Goal: Task Accomplishment & Management: Complete application form

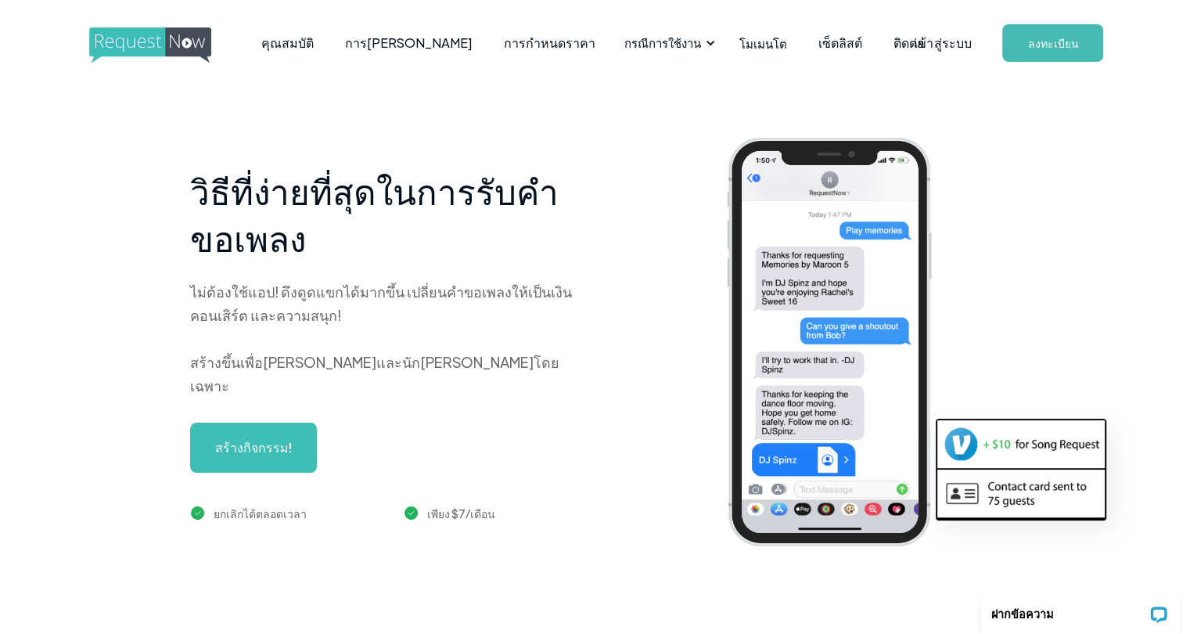
click at [698, 113] on div "วิธีที่ง่ายที่สุดในการรับคำขอเพลง ไม่ต้องใช้แอป! ดึงดูดแขกได้มากขึ้น เปลี่ยนคำข…" at bounding box center [641, 354] width 1188 height 537
click at [1051, 41] on font "ลงทะเบียน" at bounding box center [1052, 43] width 51 height 14
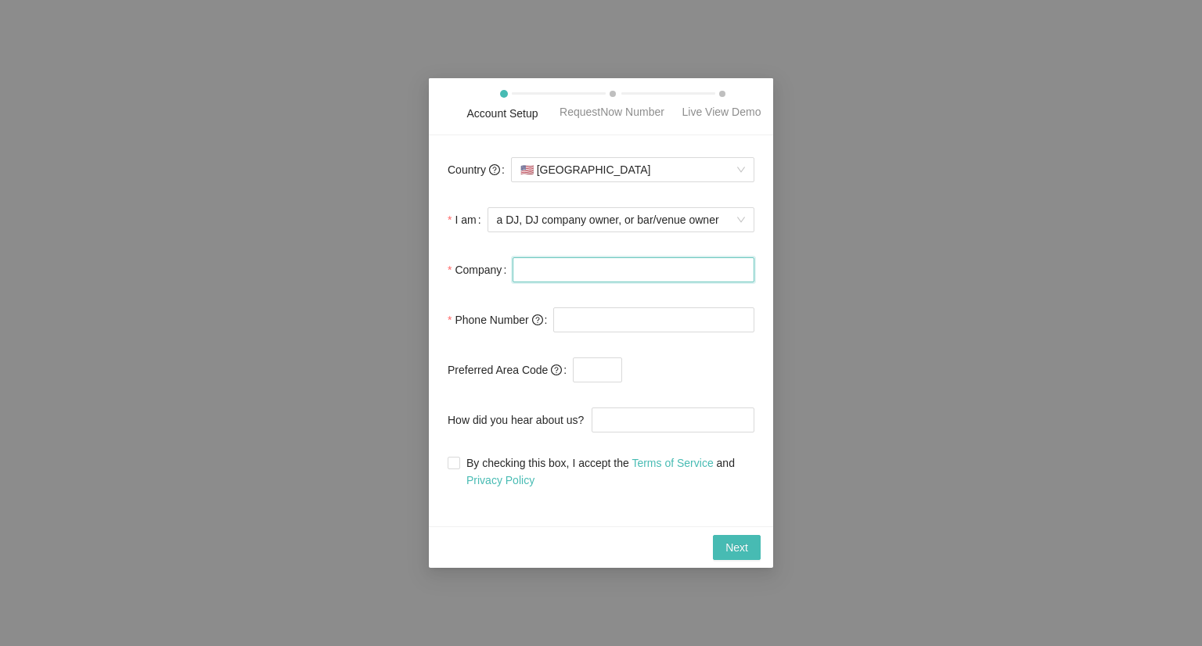
click at [579, 267] on input "Company" at bounding box center [633, 269] width 242 height 25
type input "lop"
type input "0923234134"
drag, startPoint x: 655, startPoint y: 364, endPoint x: 642, endPoint y: 374, distance: 16.7
click at [642, 374] on span at bounding box center [688, 370] width 132 height 25
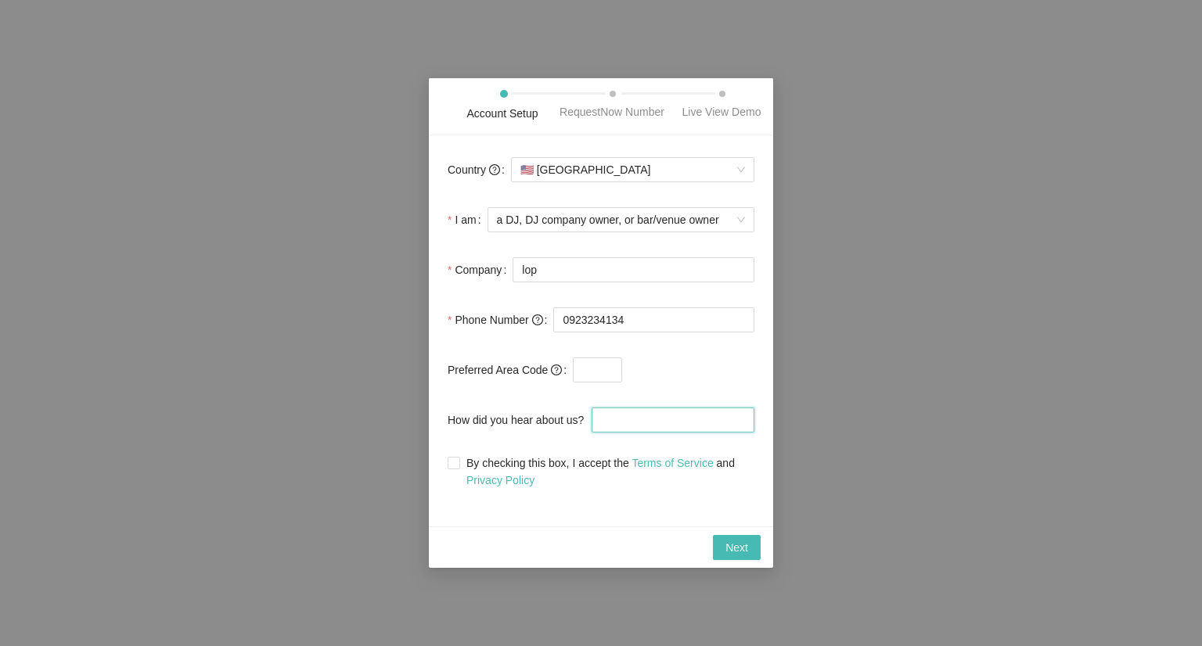
click at [739, 414] on input "How did you hear about us?" at bounding box center [672, 420] width 163 height 25
click at [733, 549] on span "Next" at bounding box center [736, 547] width 23 height 17
click at [454, 462] on input "By checking this box, I accept the Terms of Service and Privacy Policy" at bounding box center [452, 462] width 11 height 11
checkbox input "true"
click at [736, 545] on span "Next" at bounding box center [736, 547] width 23 height 17
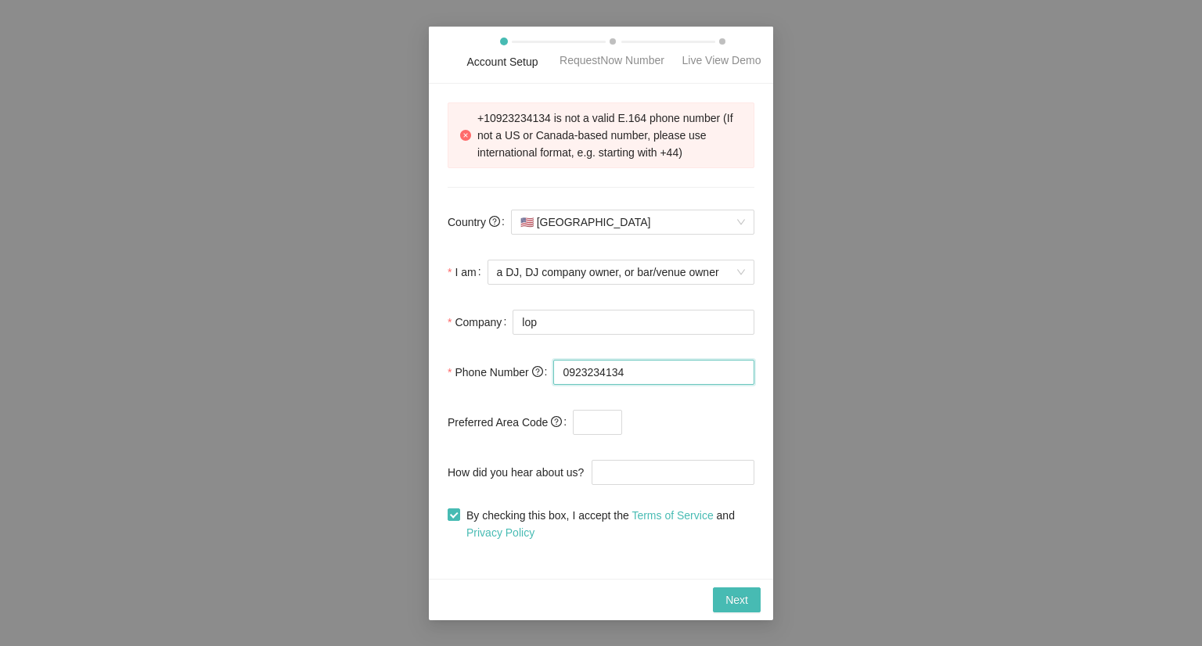
drag, startPoint x: 565, startPoint y: 376, endPoint x: 561, endPoint y: 383, distance: 8.7
click at [563, 379] on input "0923234134" at bounding box center [653, 372] width 201 height 25
type input "+66 092 323 4134"
click at [731, 597] on span "Next" at bounding box center [736, 599] width 23 height 17
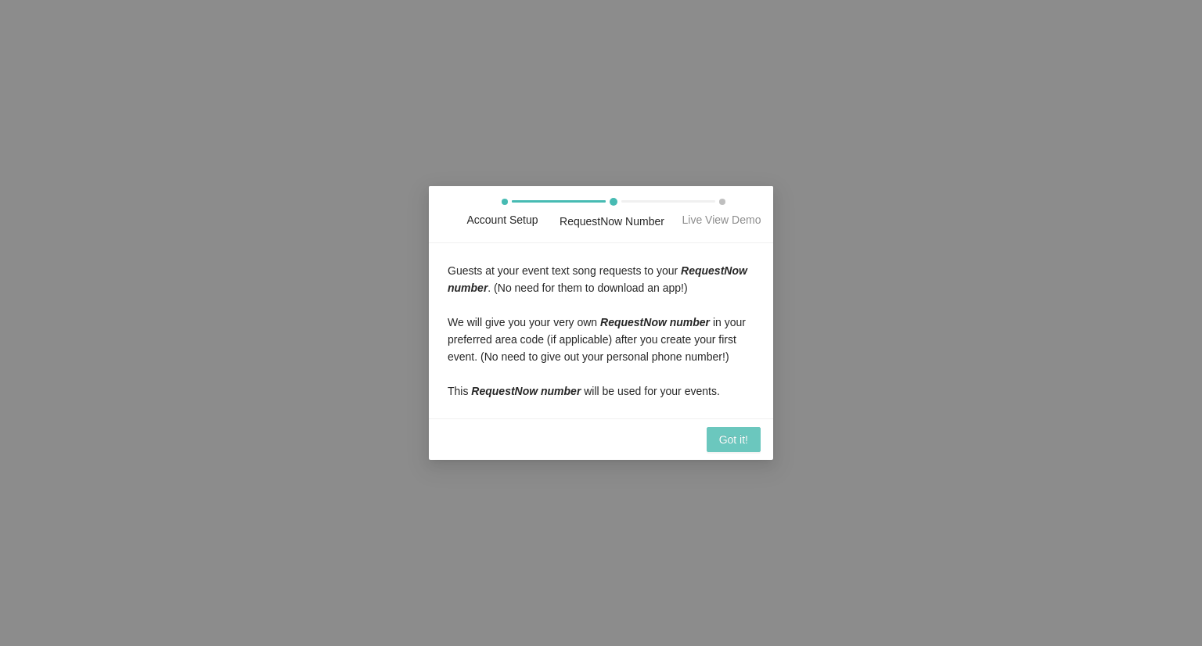
click at [740, 443] on span "Got it!" at bounding box center [733, 439] width 29 height 17
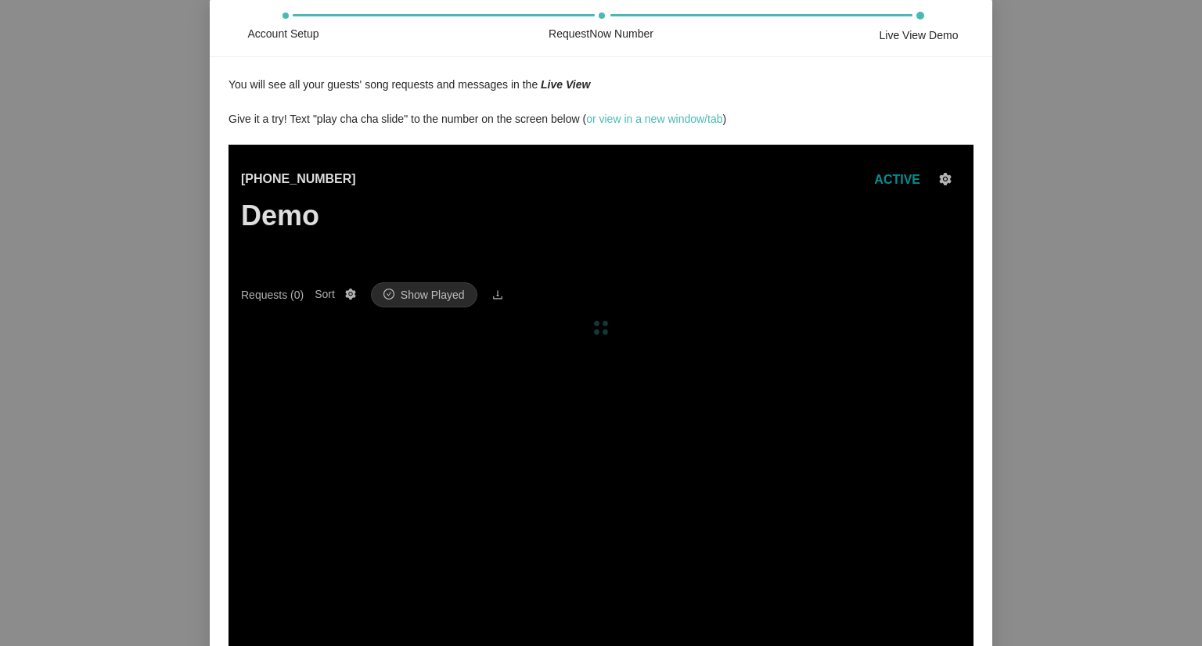
scroll to position [106, 0]
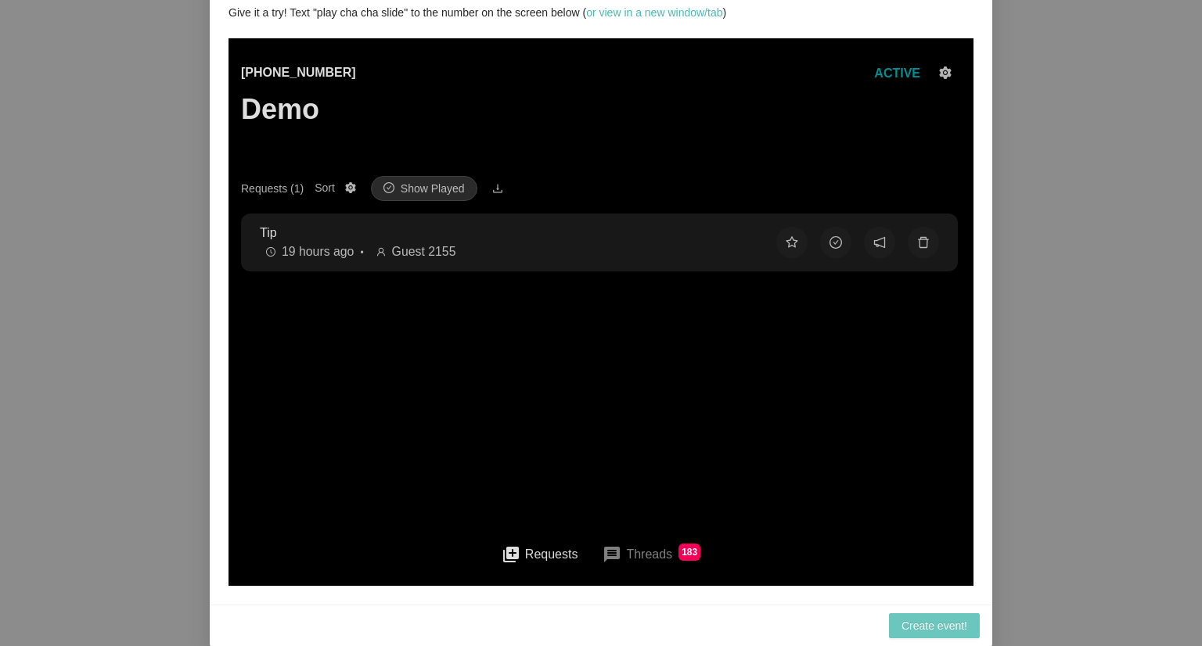
click at [926, 624] on span "Create event!" at bounding box center [934, 625] width 66 height 17
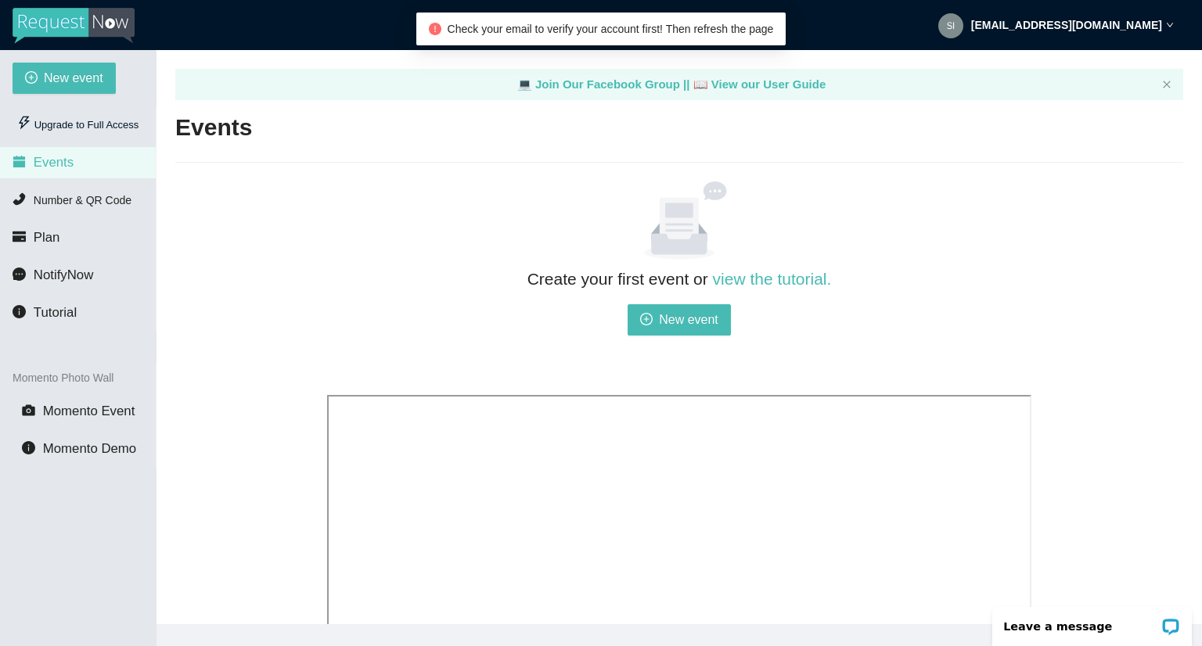
click at [963, 23] on img at bounding box center [950, 25] width 25 height 25
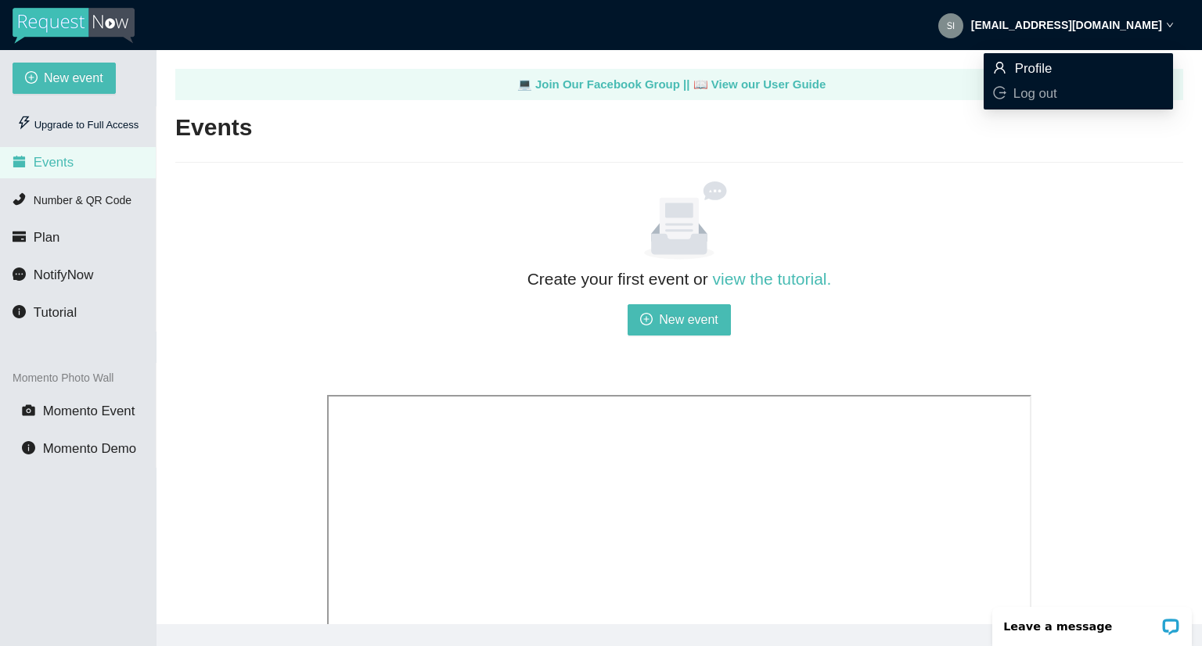
click at [1048, 65] on span "Profile" at bounding box center [1034, 68] width 38 height 15
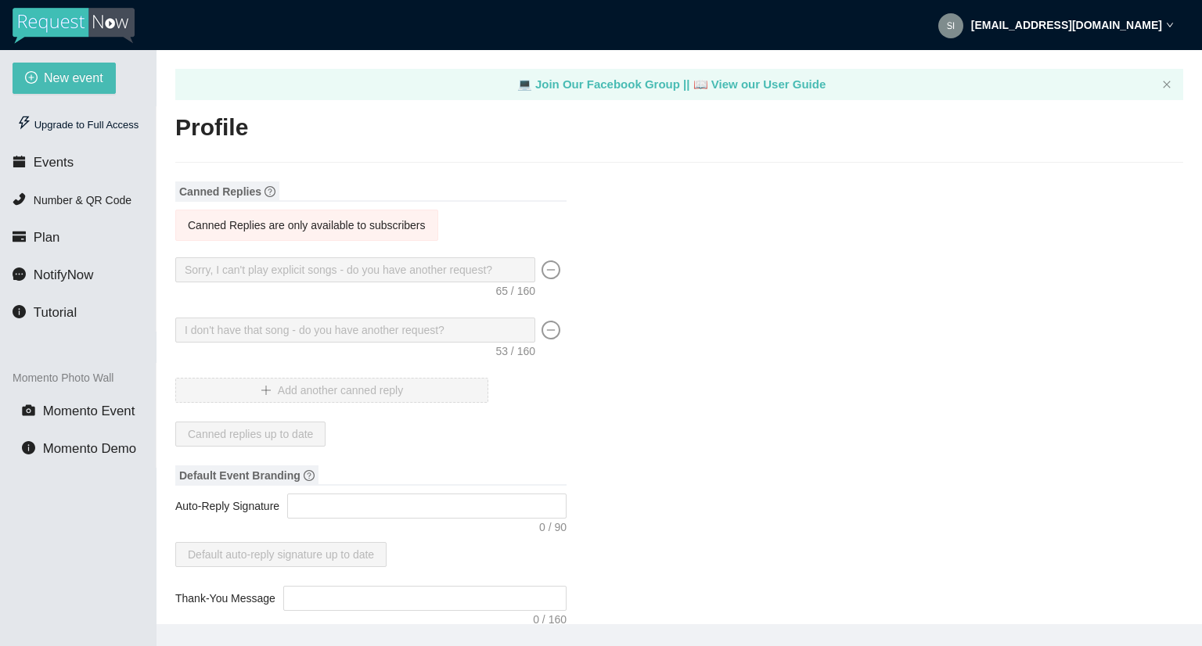
type input "lop"
type input "DJ"
type input "0923234134"
type input "sittichaizz123@hotmail.com"
click at [53, 81] on span "New event" at bounding box center [73, 78] width 59 height 20
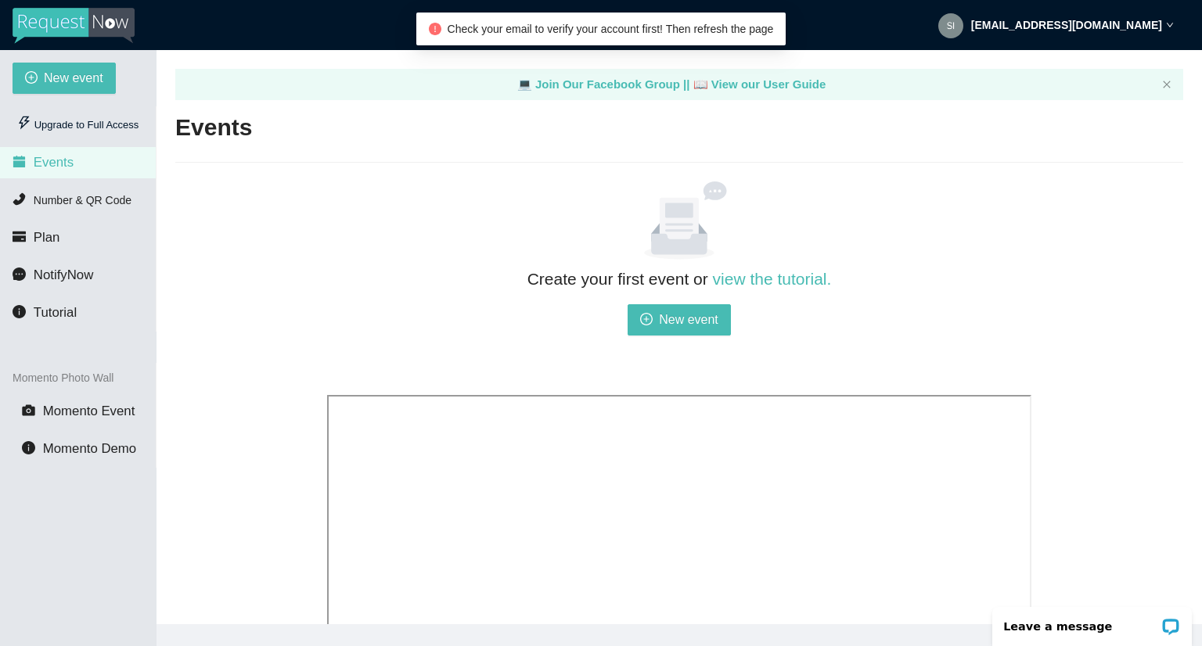
scroll to position [313, 0]
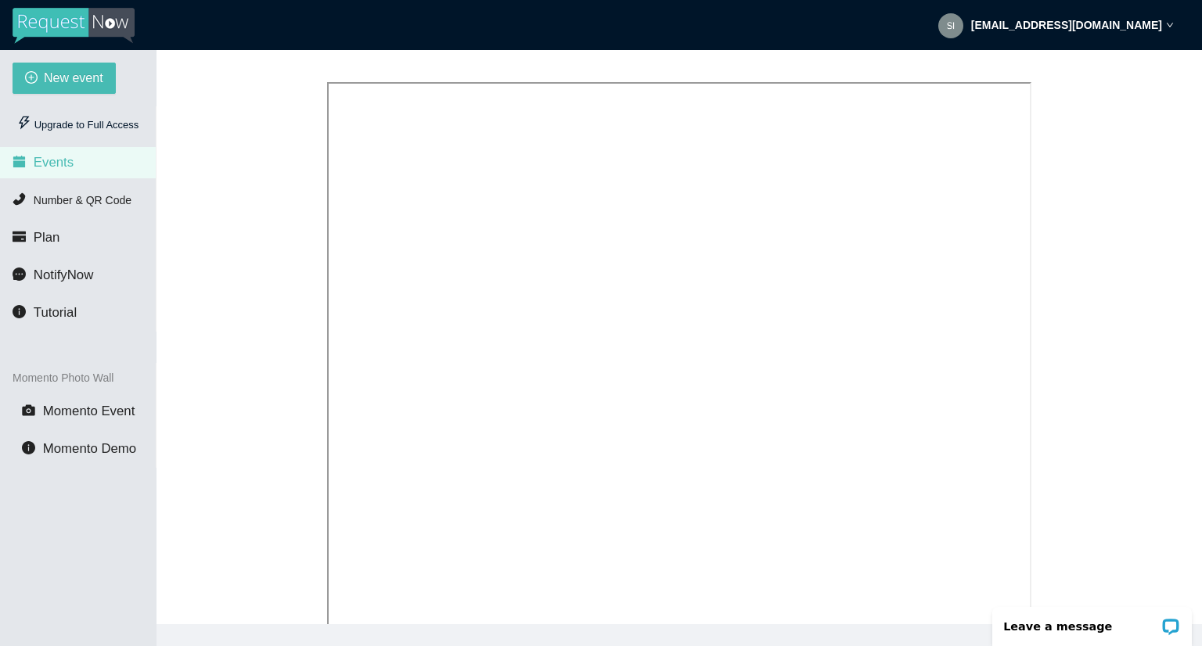
click at [241, 315] on div "Create your first event or view the tutorial. New event" at bounding box center [679, 251] width 1008 height 764
click at [232, 311] on div "Create your first event or view the tutorial. New event" at bounding box center [679, 251] width 1008 height 764
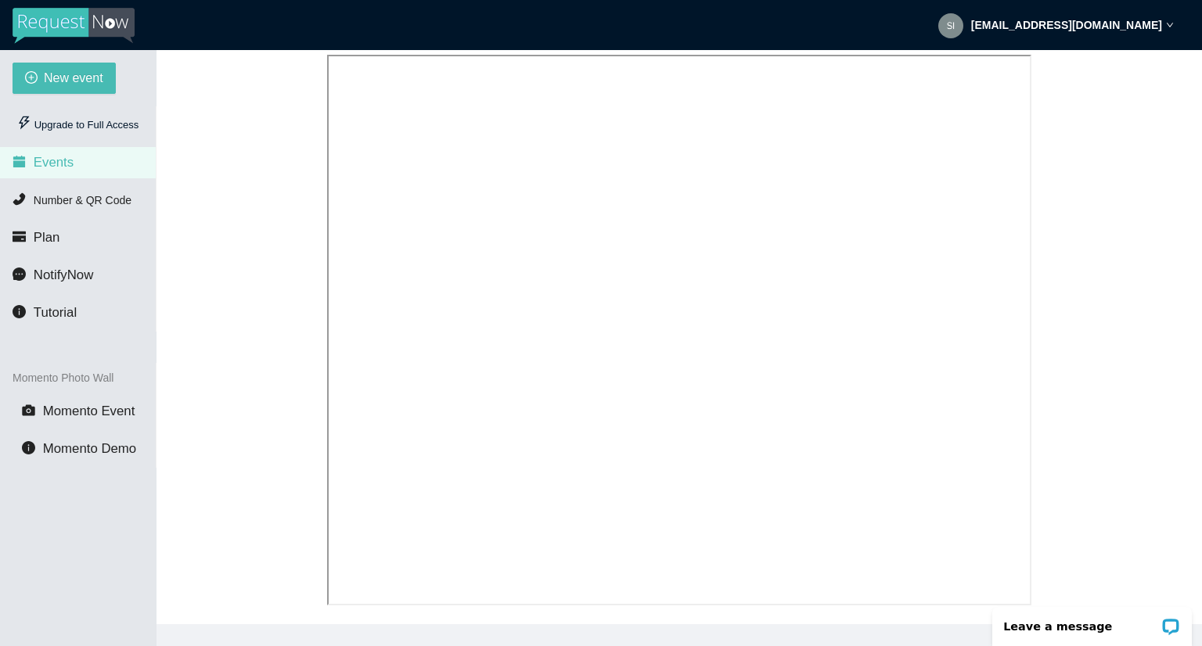
scroll to position [117, 0]
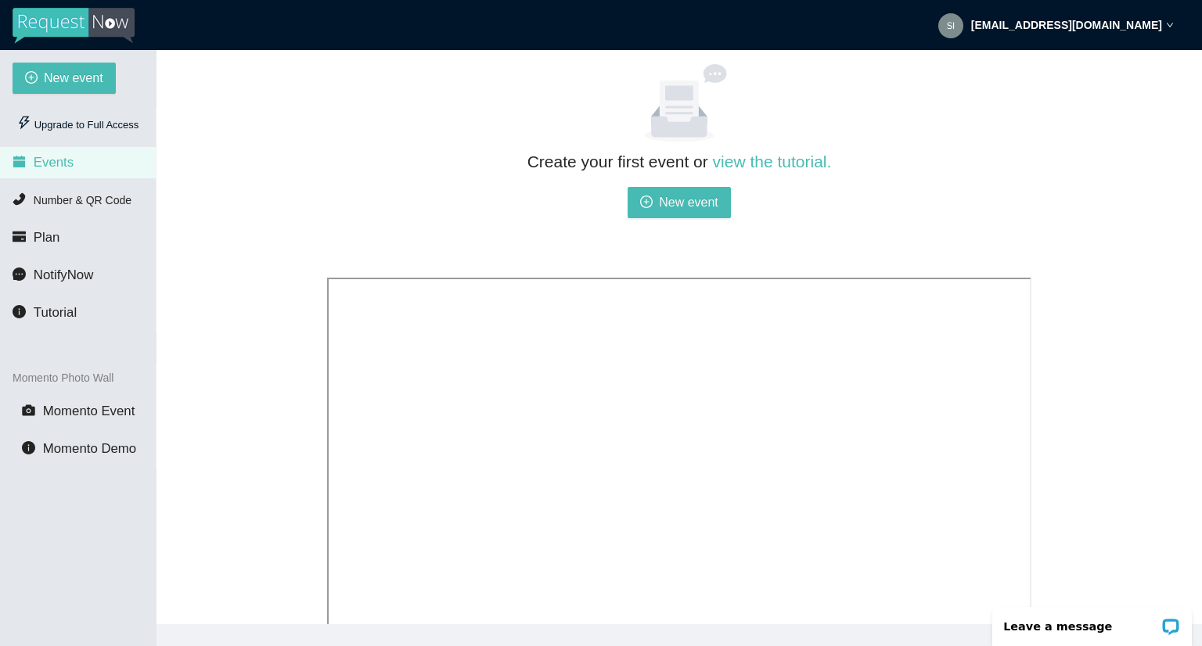
drag, startPoint x: 748, startPoint y: 160, endPoint x: 601, endPoint y: 197, distance: 151.6
click at [505, 197] on div "Create your first event or view the tutorial. New event" at bounding box center [679, 207] width 704 height 117
click at [766, 161] on link "view the tutorial." at bounding box center [772, 162] width 119 height 18
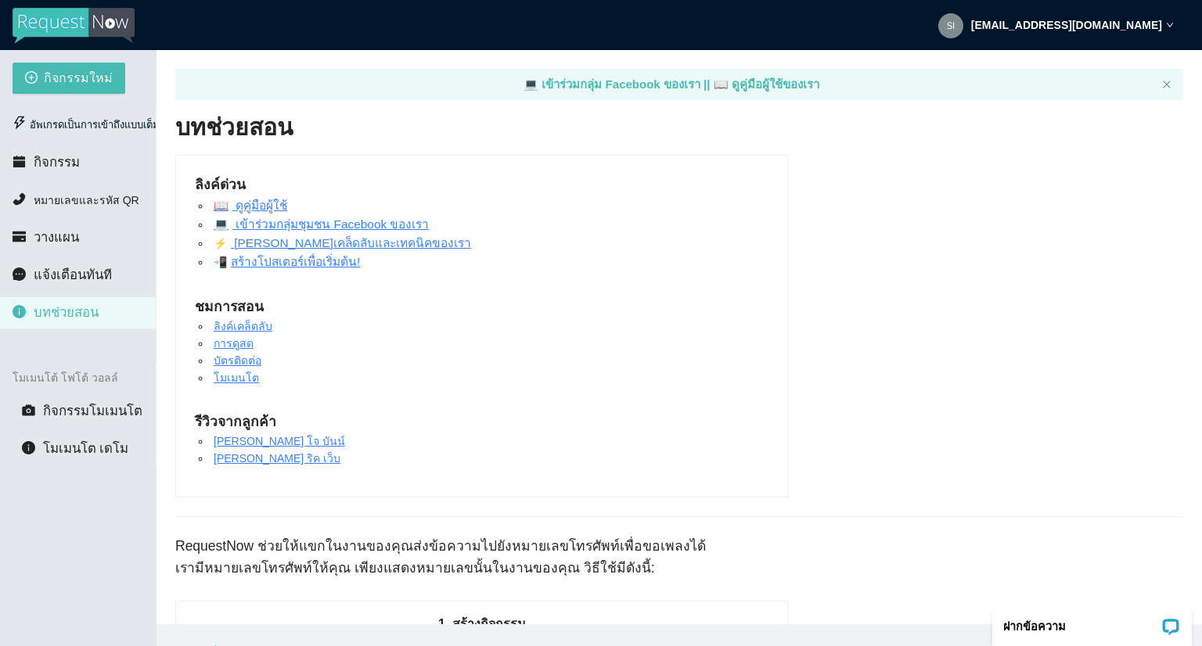
click at [265, 203] on font "ดูคู่มือผู้ใช้" at bounding box center [261, 205] width 52 height 13
click at [48, 164] on font "กิจกรรม" at bounding box center [57, 162] width 46 height 15
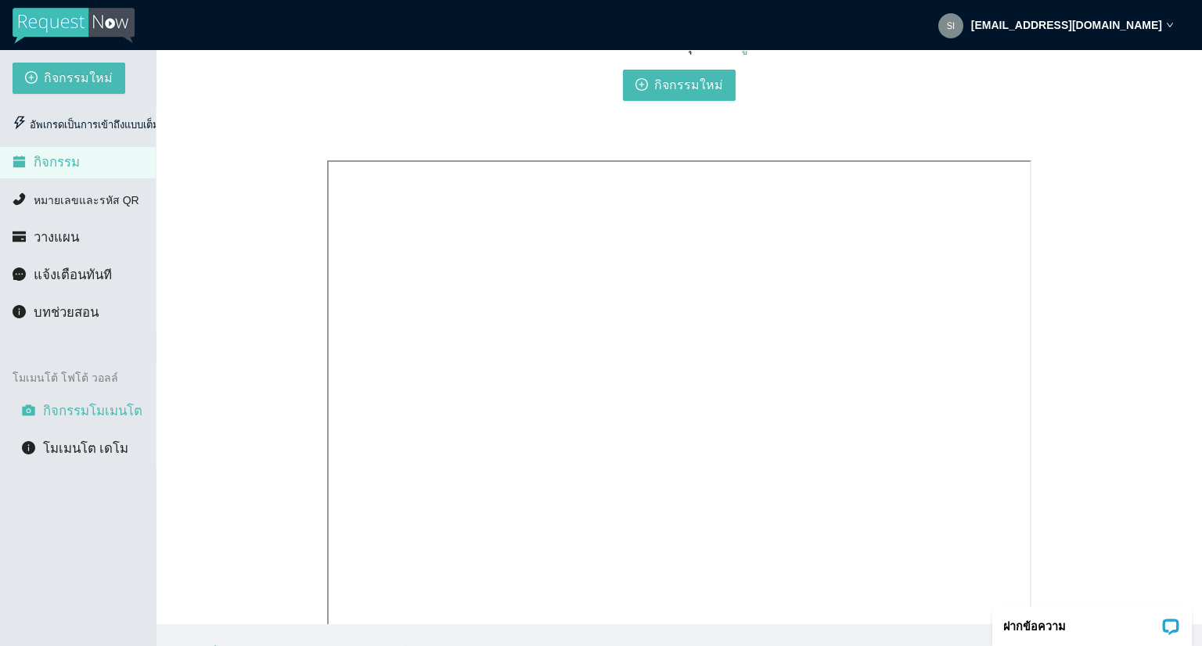
click at [120, 412] on font "กิจกรรมโมเมนโต" at bounding box center [92, 411] width 99 height 15
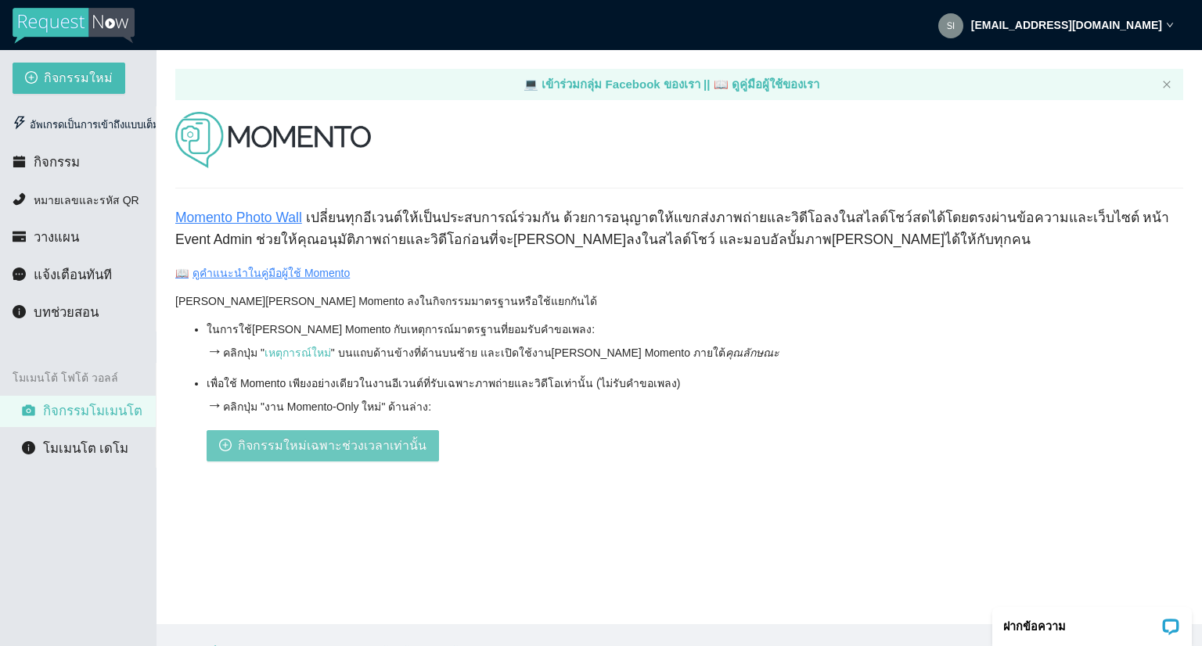
click at [384, 449] on font "กิจกรรมใหม่เฉพาะช่วงเวลาเท่านั้น" at bounding box center [332, 445] width 189 height 13
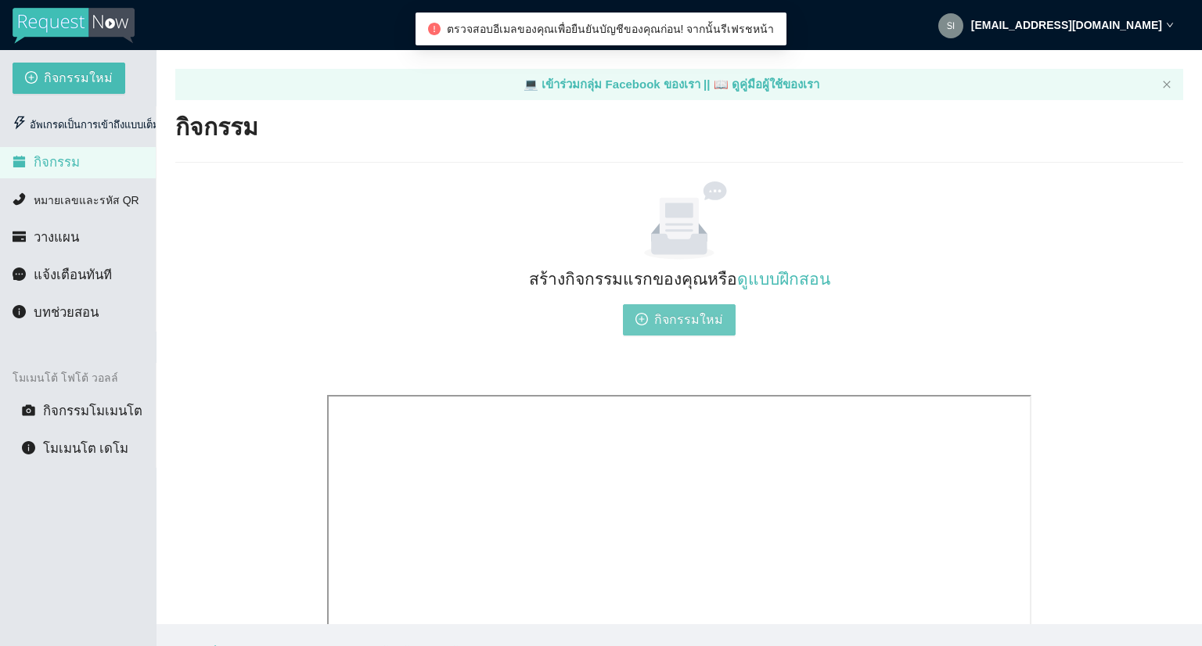
click at [676, 326] on font "กิจกรรมใหม่" at bounding box center [688, 319] width 69 height 13
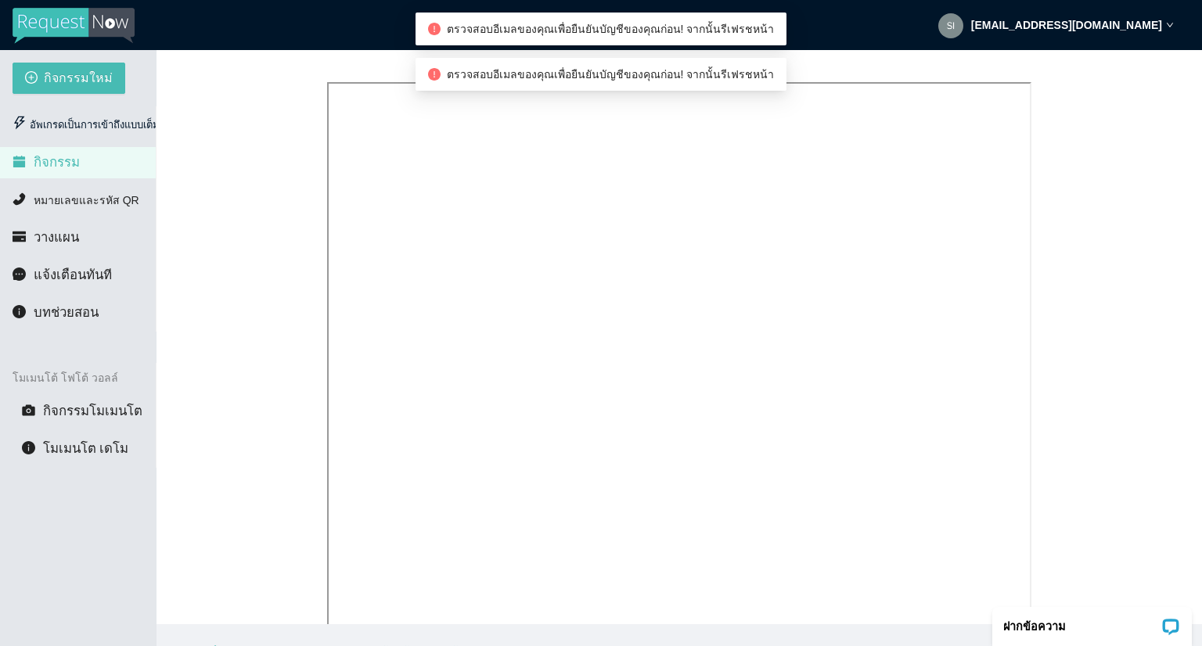
scroll to position [352, 0]
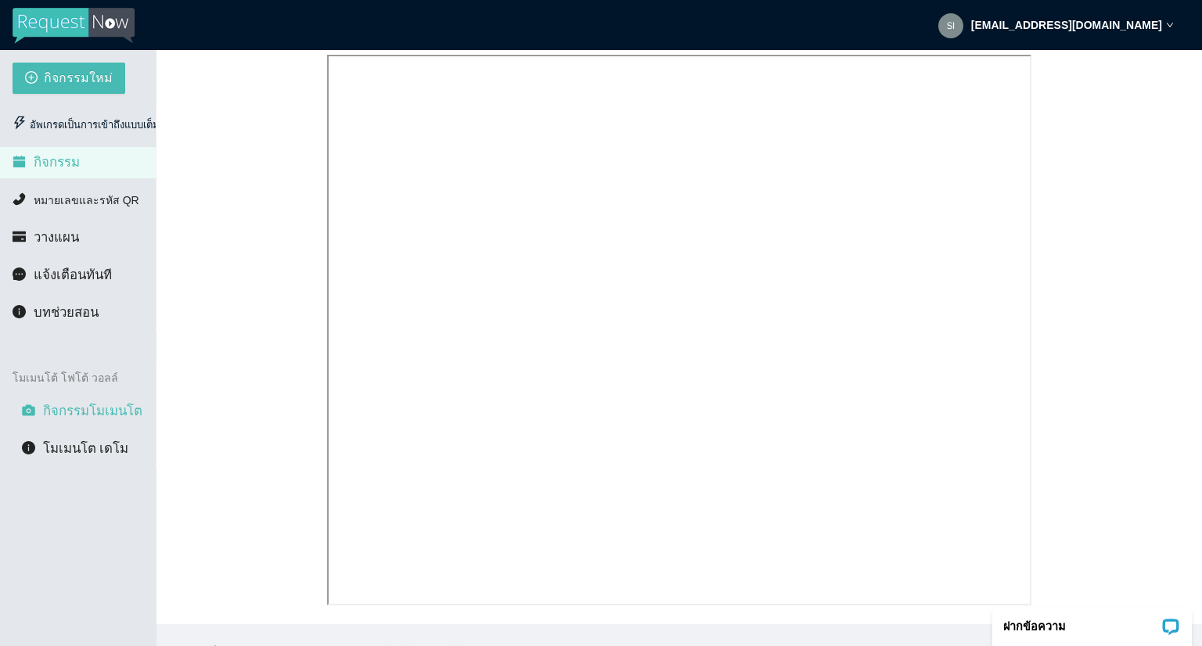
click at [88, 419] on font "กิจกรรมโมเมนโต" at bounding box center [92, 411] width 99 height 15
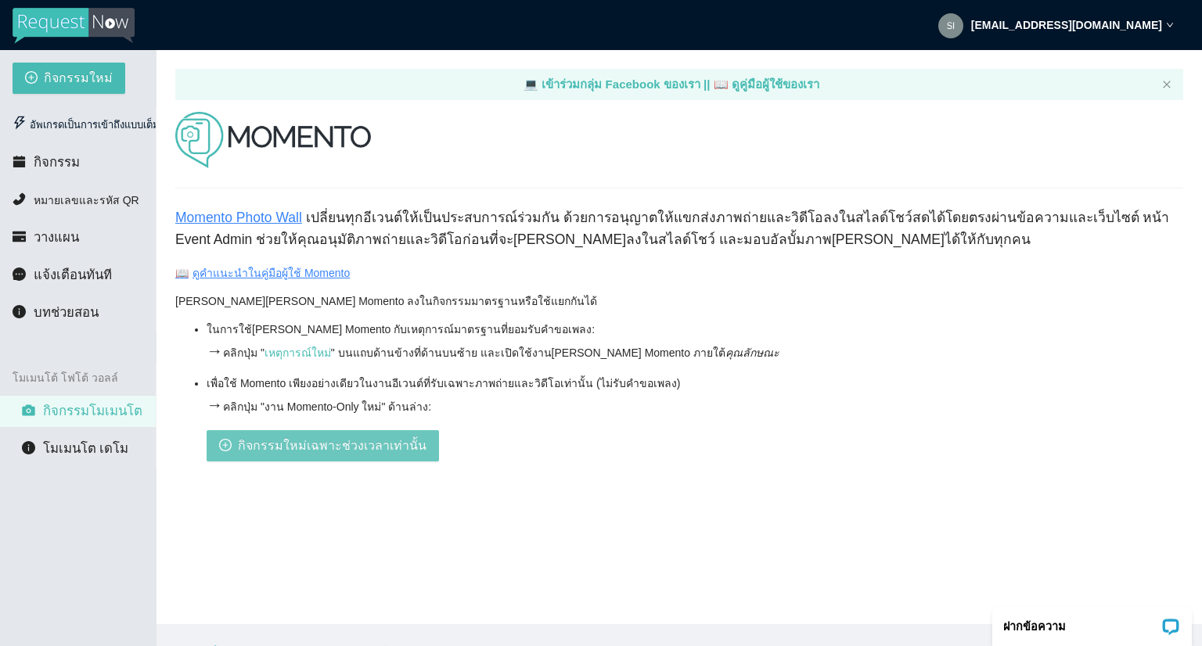
click at [269, 443] on font "กิจกรรมใหม่เฉพาะช่วงเวลาเท่านั้น" at bounding box center [332, 445] width 189 height 13
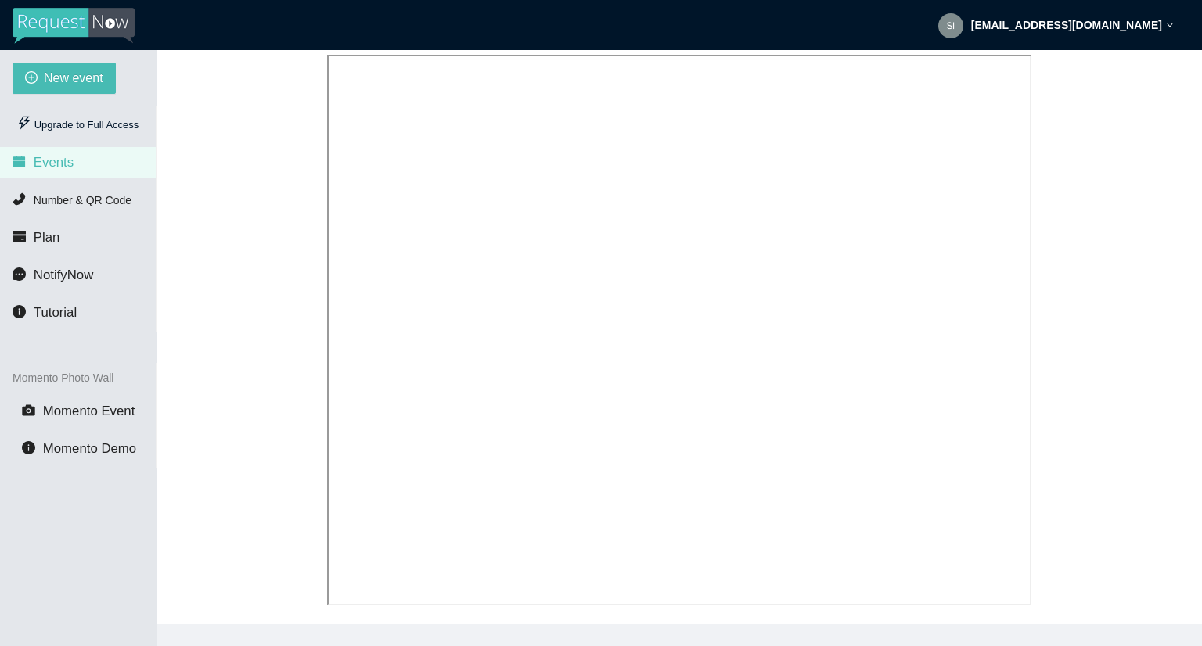
scroll to position [39, 0]
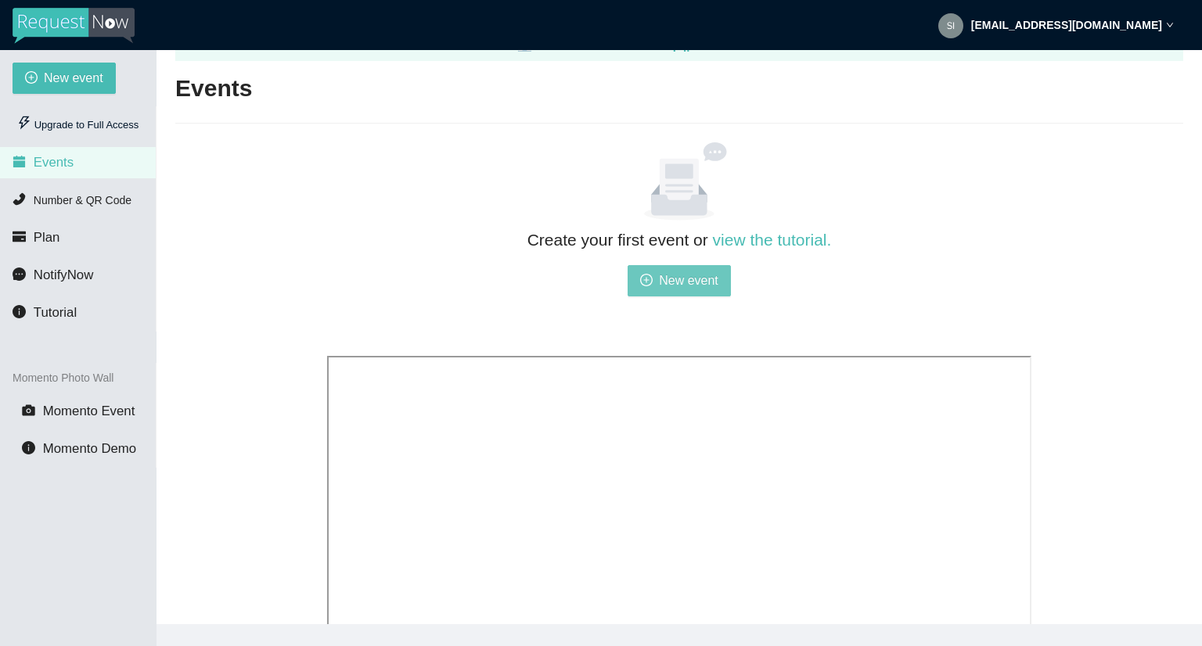
click at [661, 282] on span "New event" at bounding box center [688, 281] width 59 height 20
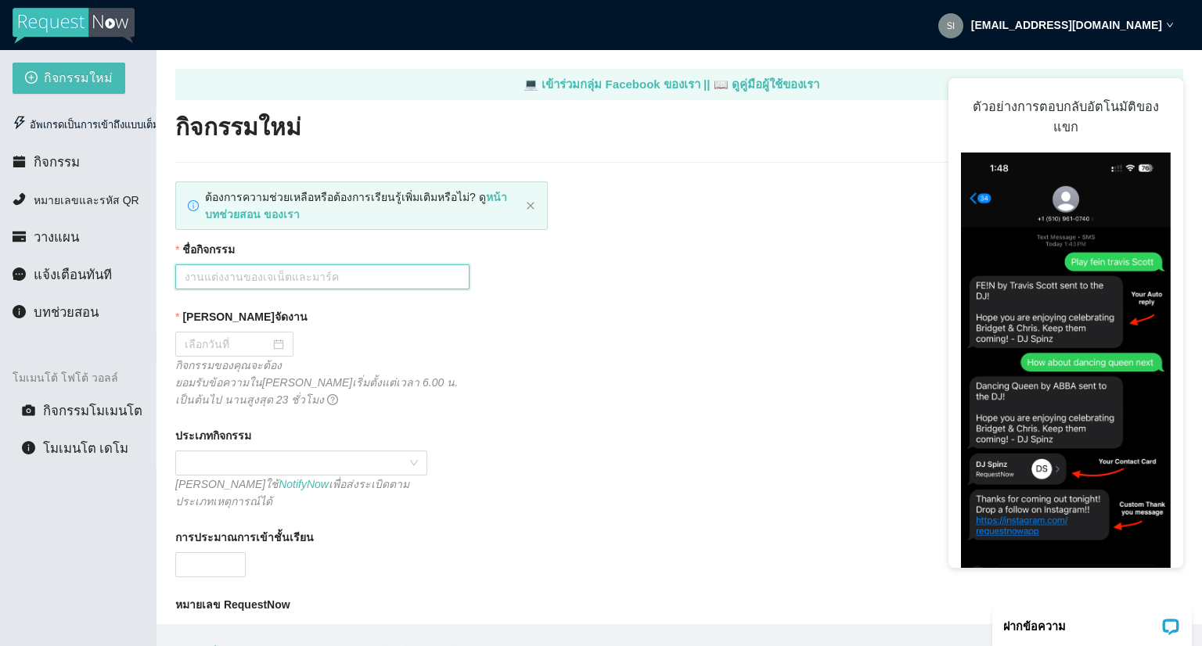
click at [307, 271] on input "ชื่อกิจกรรม" at bounding box center [322, 276] width 294 height 25
click at [570, 263] on div "ชื่อกิจกรรม" at bounding box center [679, 252] width 1008 height 23
click at [344, 276] on input "ชื่อกิจกรรม" at bounding box center [322, 276] width 294 height 25
type input "Liquid Playlist"
drag, startPoint x: 575, startPoint y: 308, endPoint x: 413, endPoint y: 369, distance: 173.1
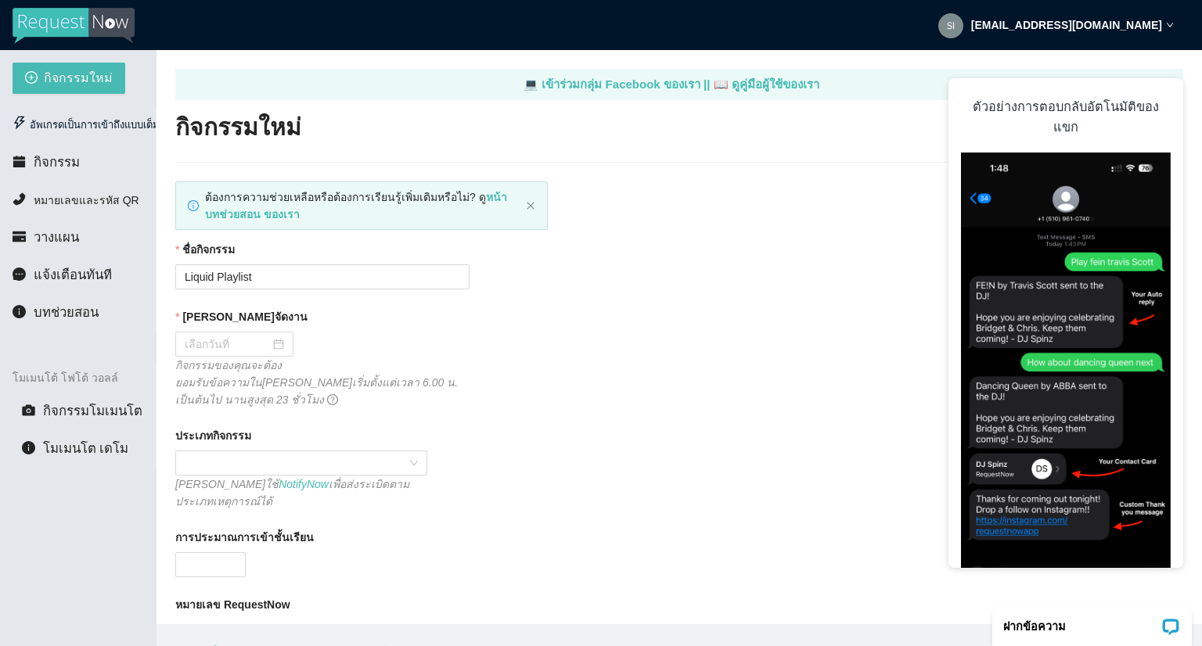
click at [575, 309] on div "วันที่จัดงาน" at bounding box center [679, 319] width 1008 height 23
click at [279, 347] on div at bounding box center [234, 344] width 99 height 17
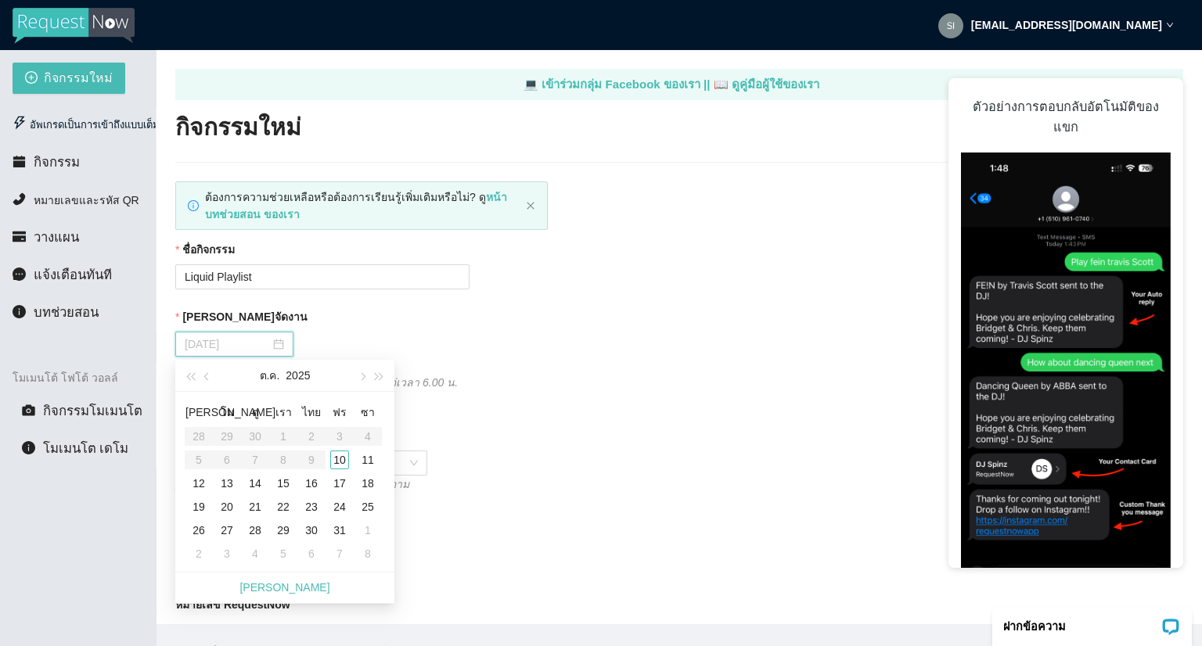
type input "10/25/2025"
type input "10/18/2025"
click at [364, 481] on font "18" at bounding box center [367, 483] width 13 height 13
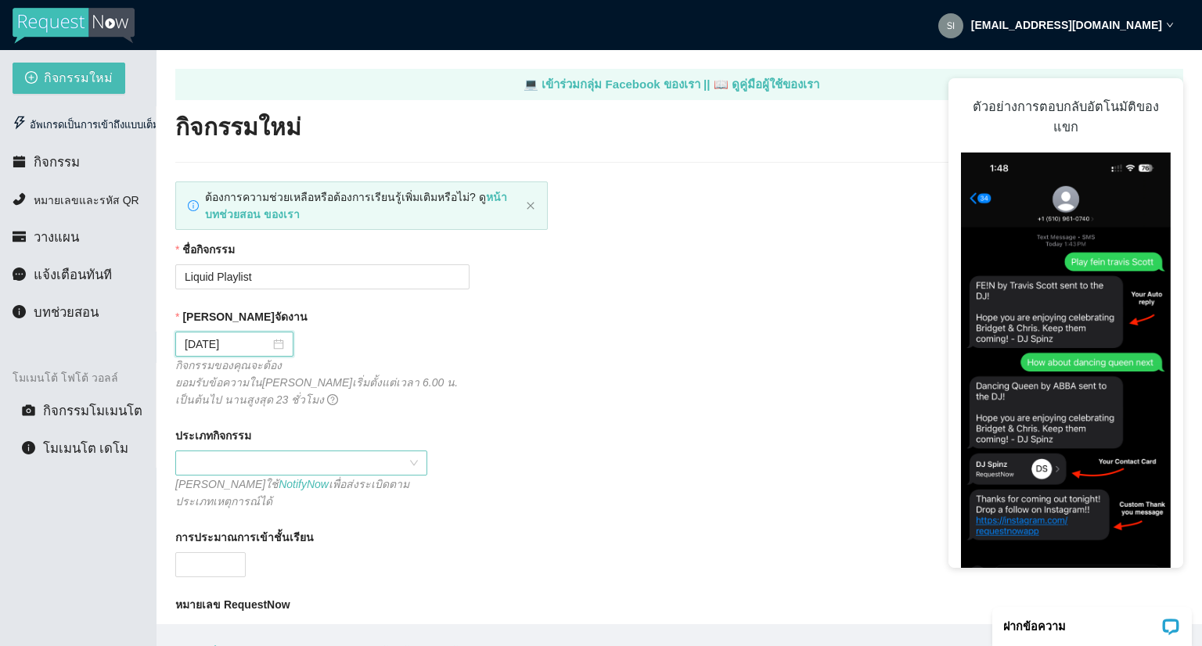
click at [385, 451] on span at bounding box center [301, 462] width 233 height 23
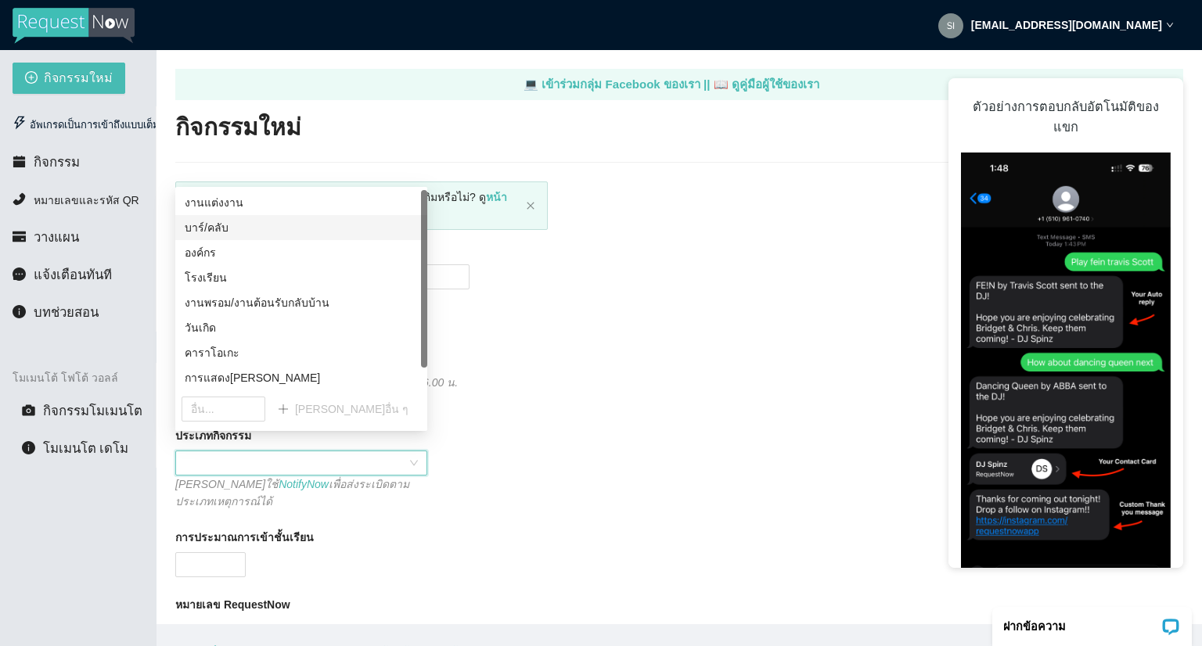
click at [234, 229] on div "บาร์/คลับ" at bounding box center [301, 227] width 233 height 17
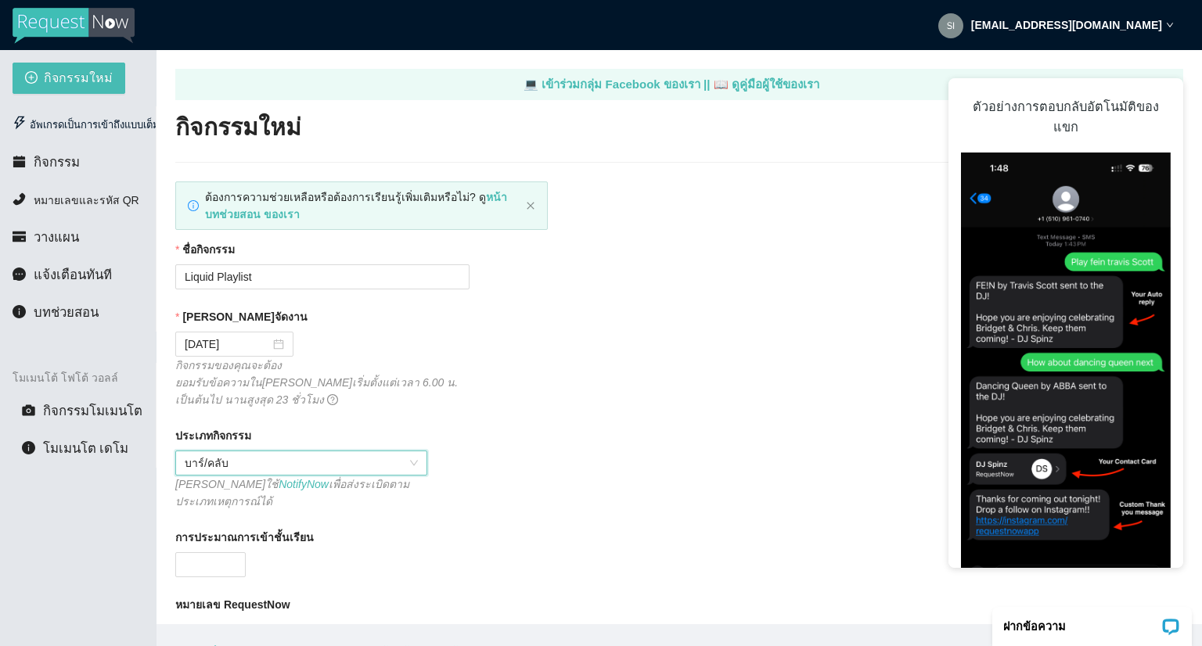
scroll to position [78, 0]
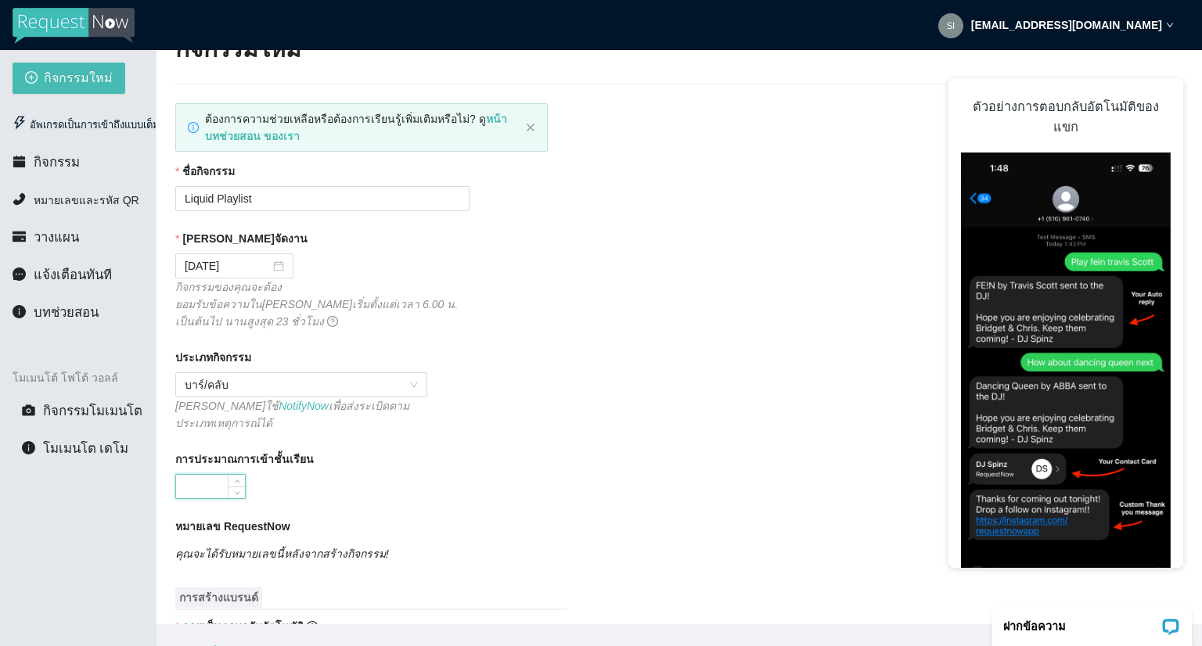
click at [220, 475] on input "การประมาณการเข้าชั้นเรียน" at bounding box center [210, 486] width 69 height 23
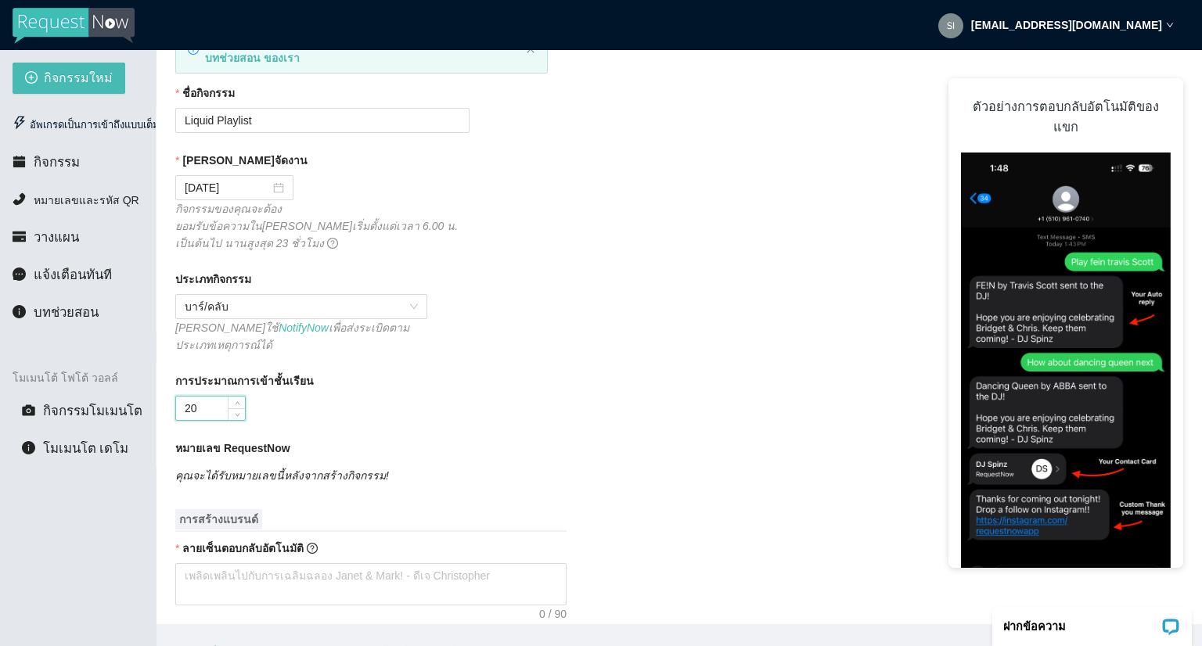
scroll to position [313, 0]
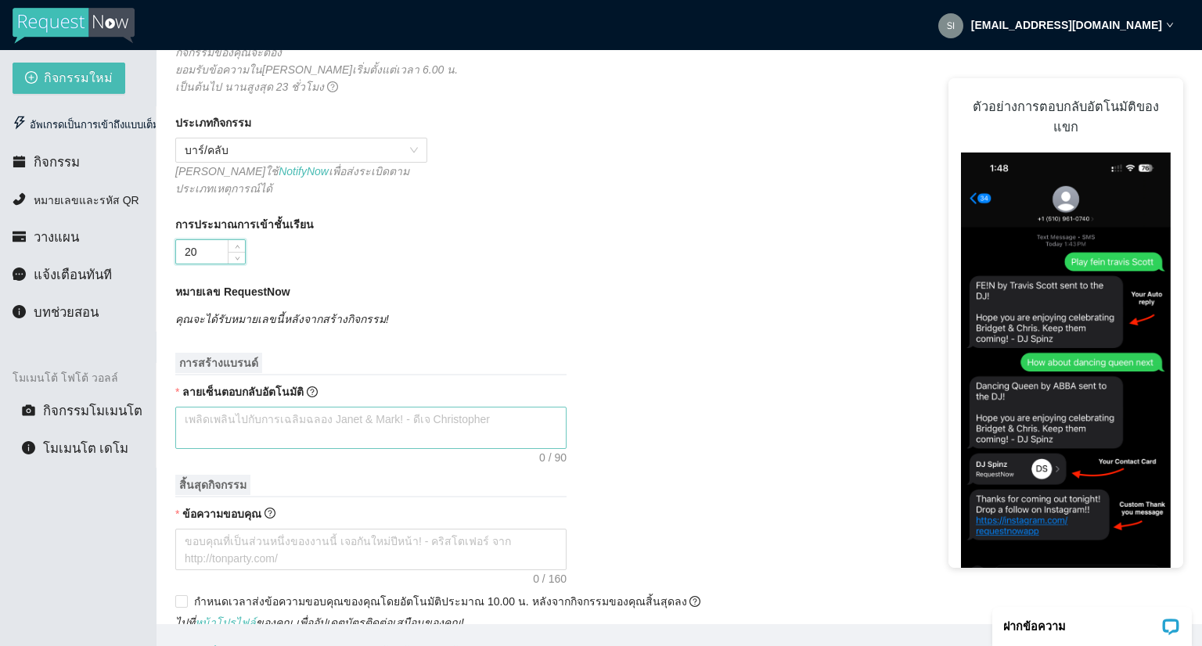
type input "20"
click at [271, 407] on textarea "ลายเซ็นตอบกลับอัตโนมัติ" at bounding box center [370, 428] width 391 height 42
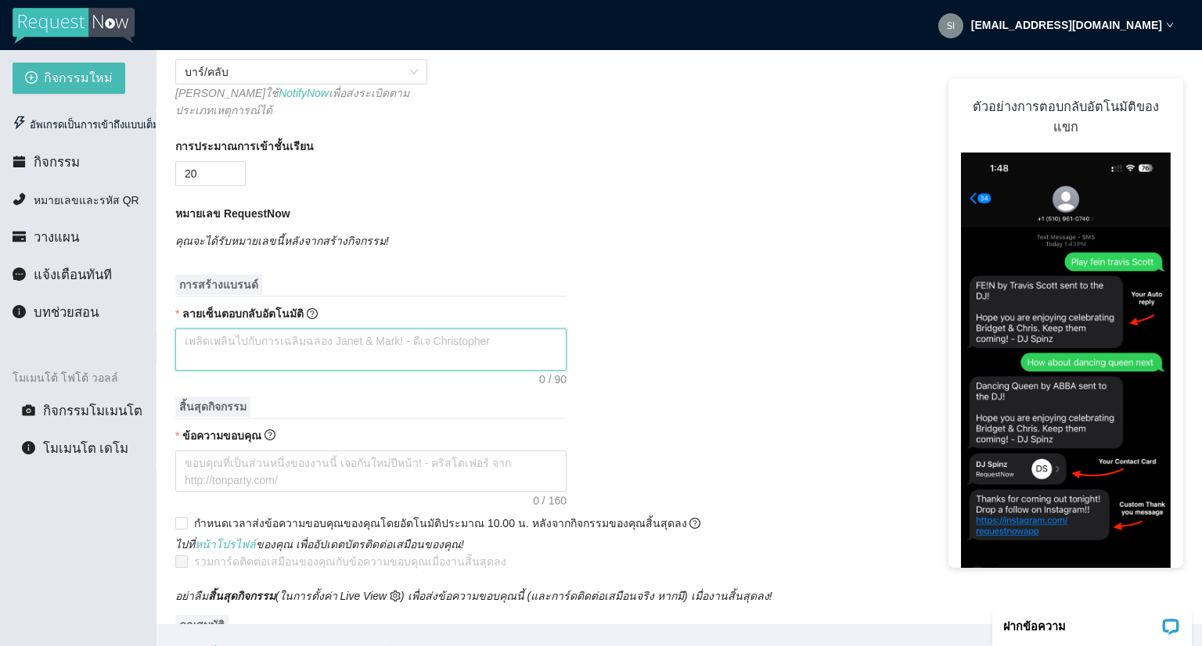
scroll to position [469, 0]
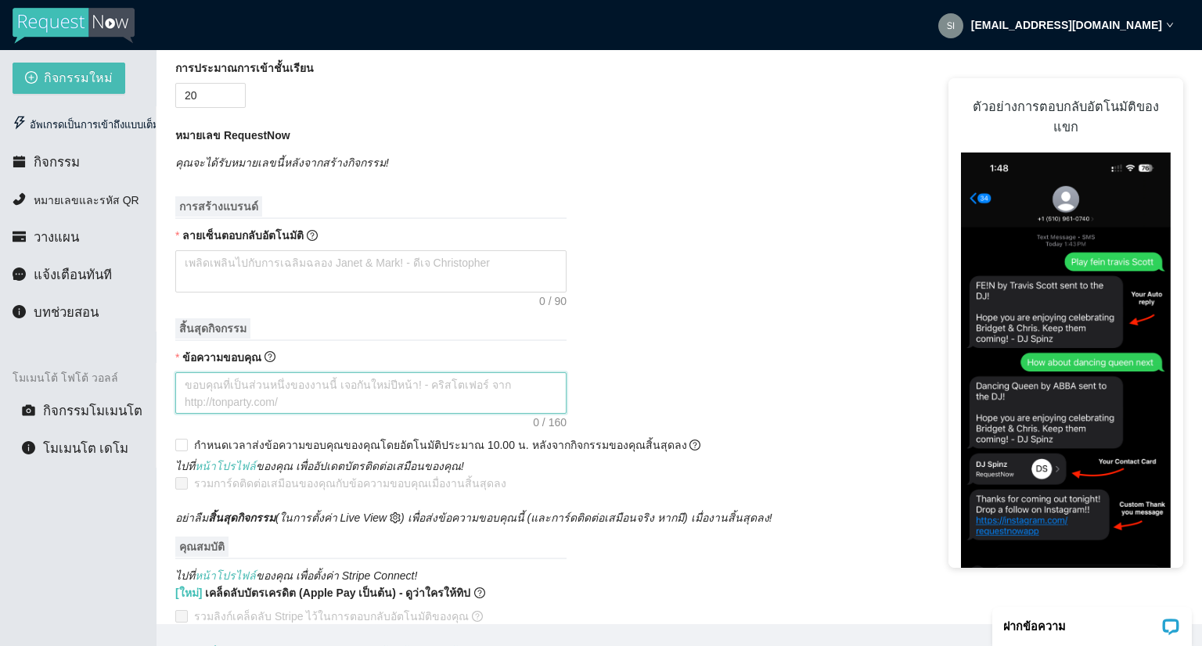
click at [297, 379] on textarea "ข้อความขอบคุณ" at bounding box center [370, 393] width 391 height 42
click at [182, 439] on input "กำหนดเวลาส่งข้อความขอบคุณของคุณโดยอัตโนมัติประมาณ 10.00 น. หลังจากกิจกรรมของคุณ…" at bounding box center [180, 444] width 11 height 11
checkbox input "true"
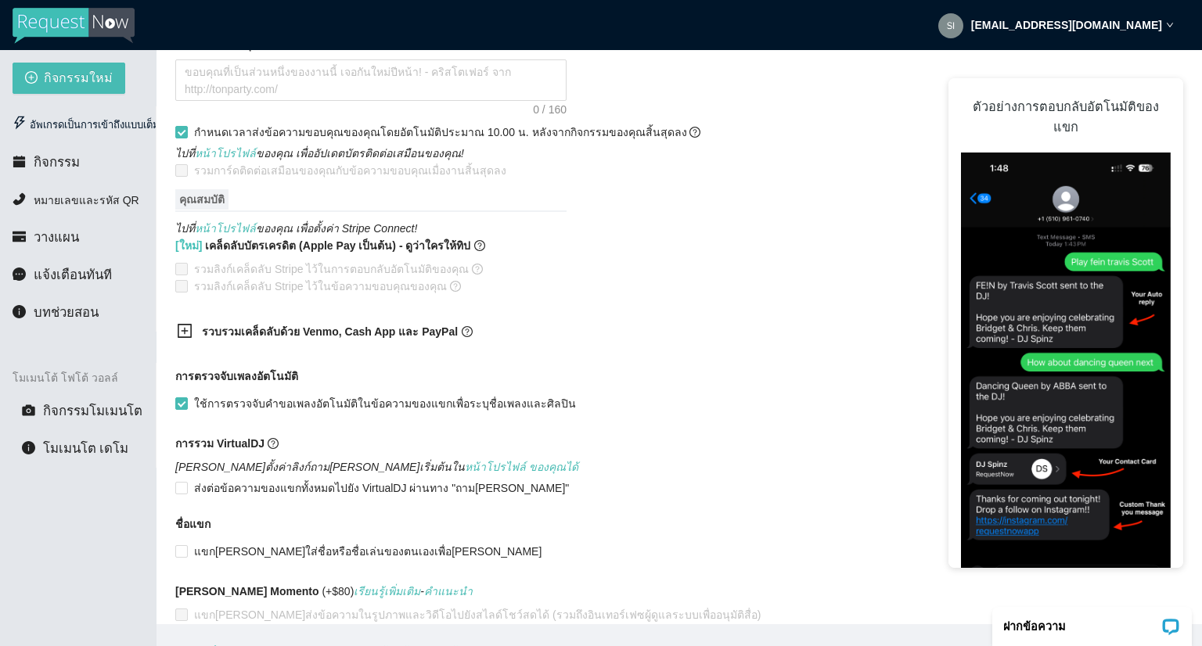
scroll to position [50, 0]
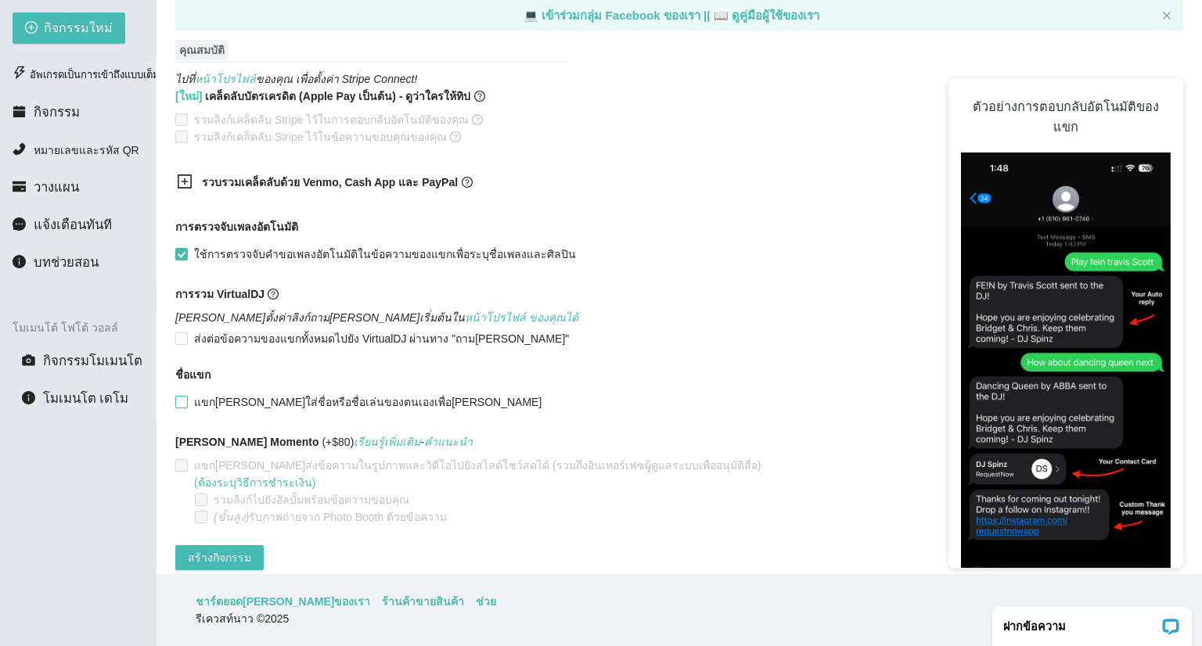
click at [179, 396] on input "แขกสามารถใส่ชื่อหรือชื่อเล่นของตนเองเพื่อตะโกนได้" at bounding box center [180, 401] width 11 height 11
checkbox input "true"
click at [186, 332] on span at bounding box center [181, 338] width 13 height 13
click at [186, 332] on input "ส่งต่อข้อความของแขกทั้งหมดไปยัง VirtualDJ ผ่านทาง "ถามดีเจ"" at bounding box center [180, 337] width 11 height 11
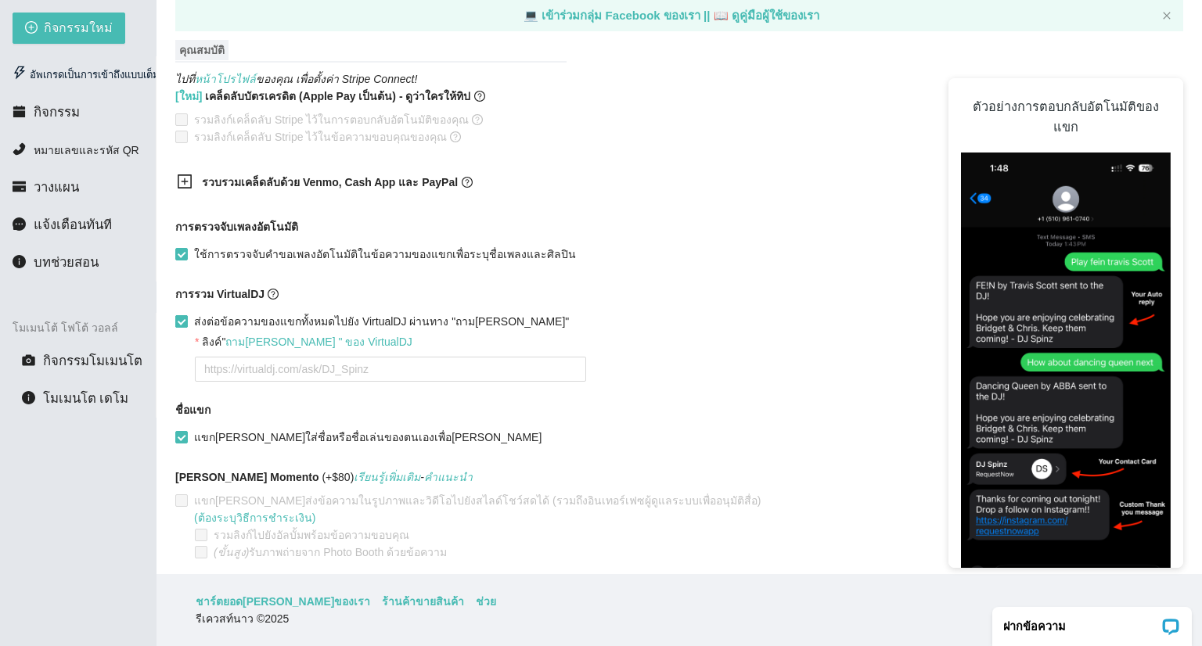
click at [181, 315] on input "ส่งต่อข้อความของแขกทั้งหมดไปยัง VirtualDJ ผ่านทาง "ถามดีเจ"" at bounding box center [180, 320] width 11 height 11
checkbox input "false"
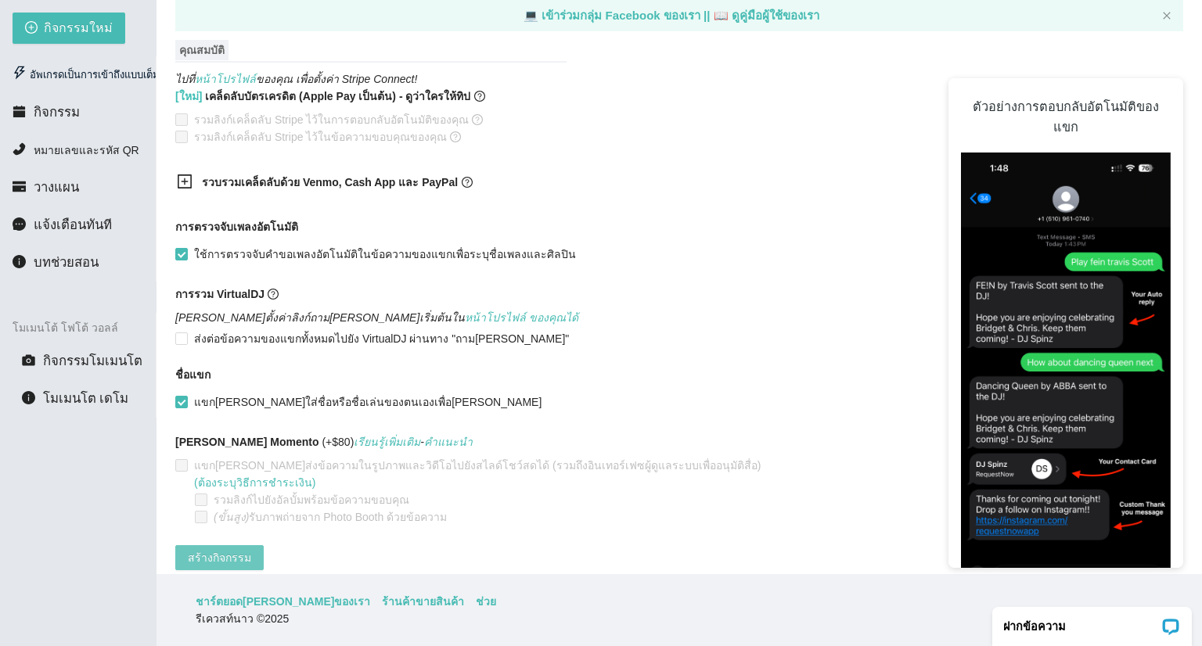
click at [228, 552] on font "สร้างกิจกรรม" at bounding box center [219, 558] width 63 height 13
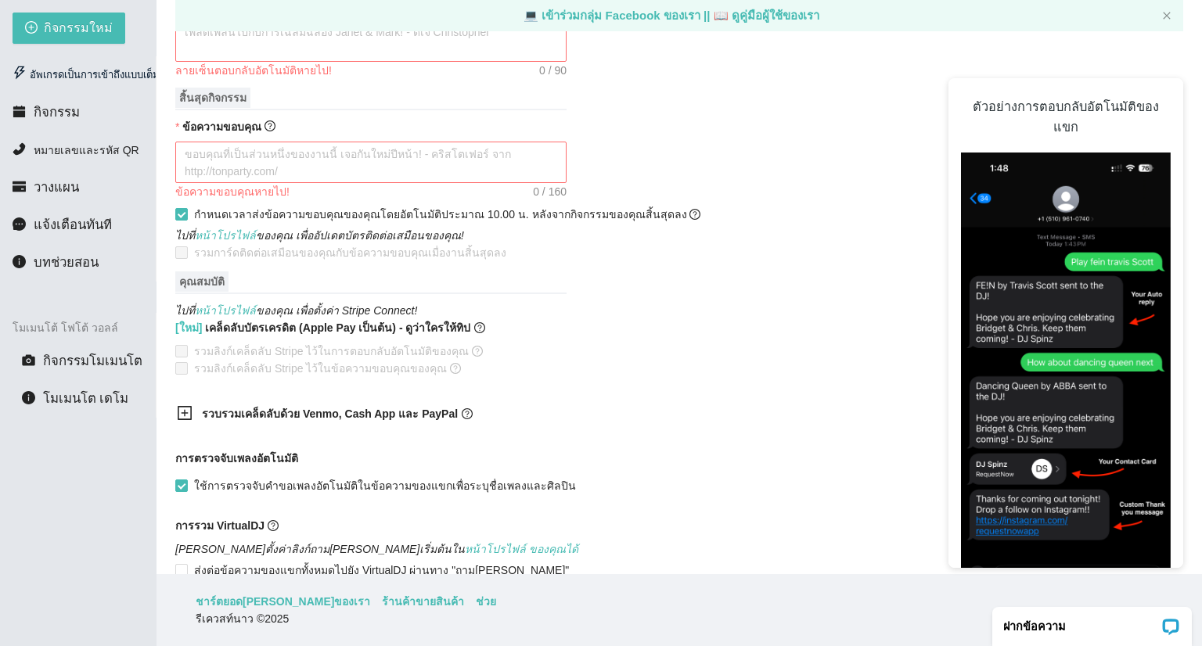
scroll to position [337, 0]
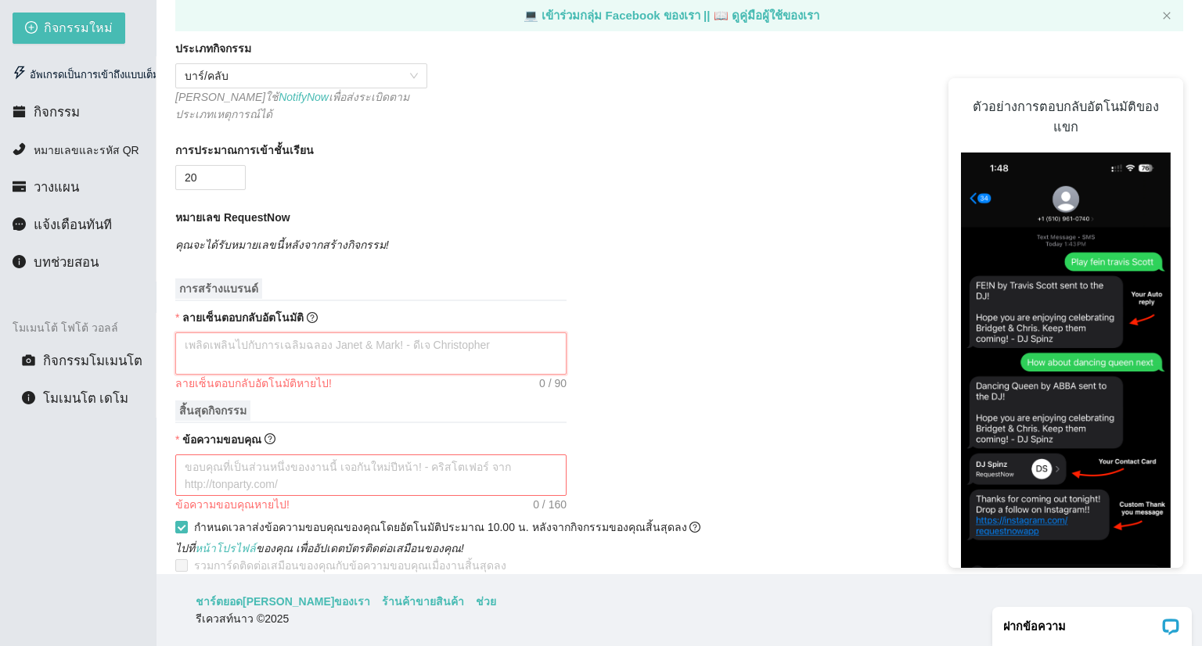
click at [210, 345] on textarea "ลายเซ็นตอบกลับอัตโนมัติ" at bounding box center [370, 353] width 391 height 42
type textarea "D"
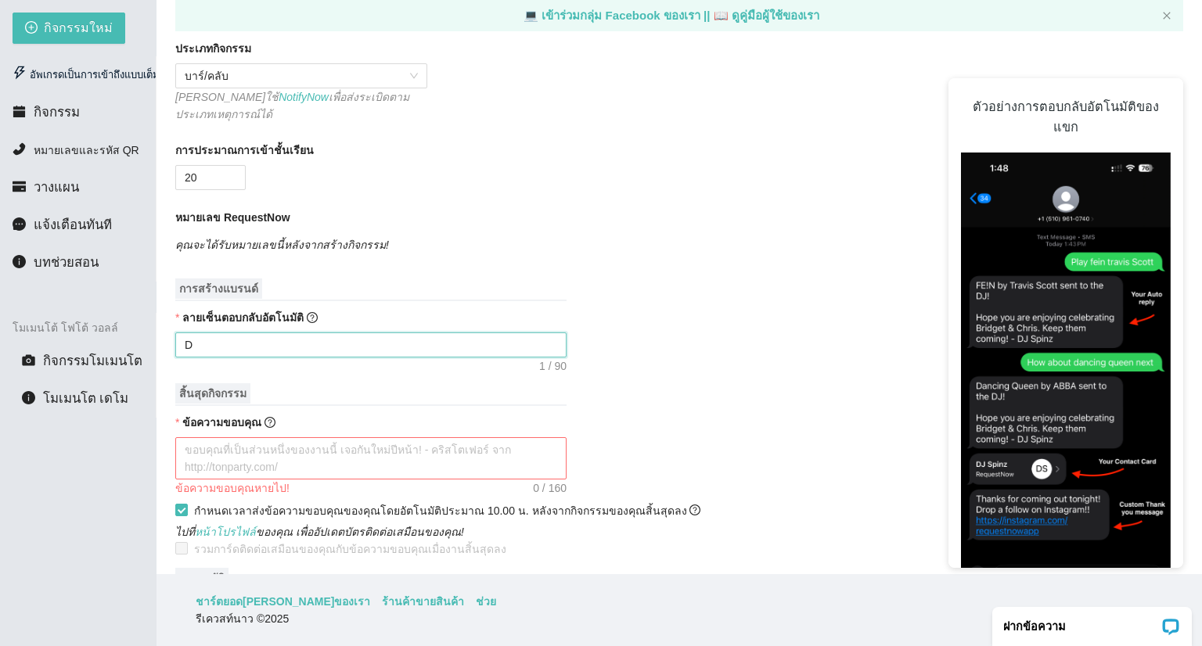
type textarea "DJ"
type textarea "DJ l"
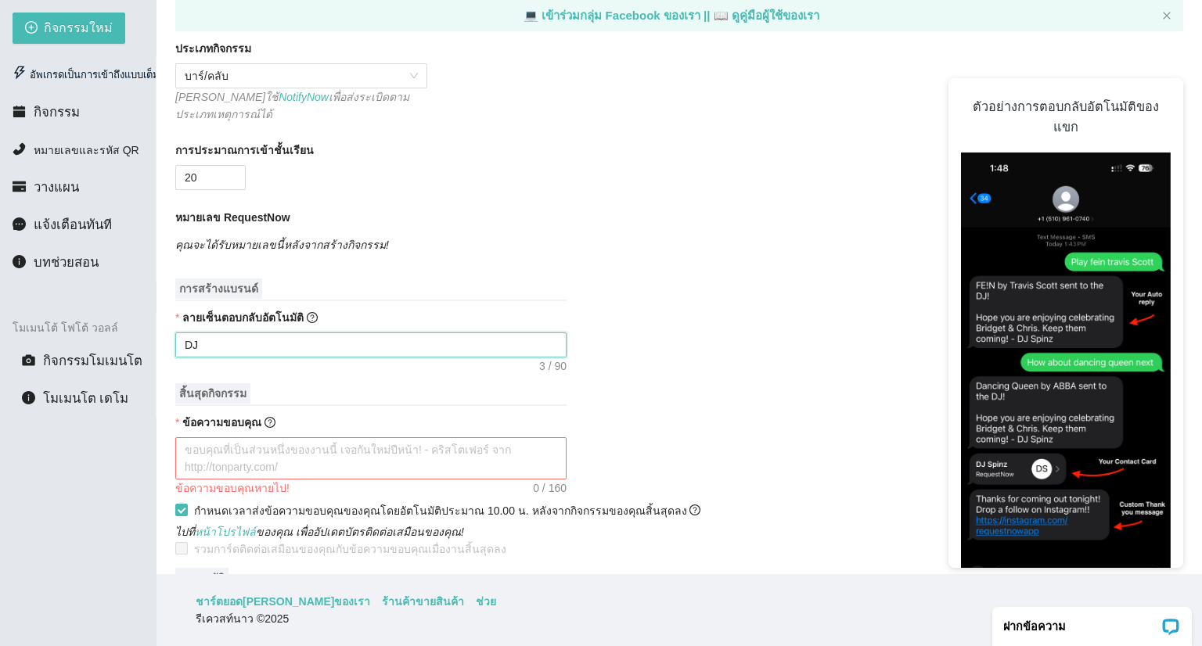
type textarea "DJ l"
type textarea "DJ lu"
type textarea "DJ lug"
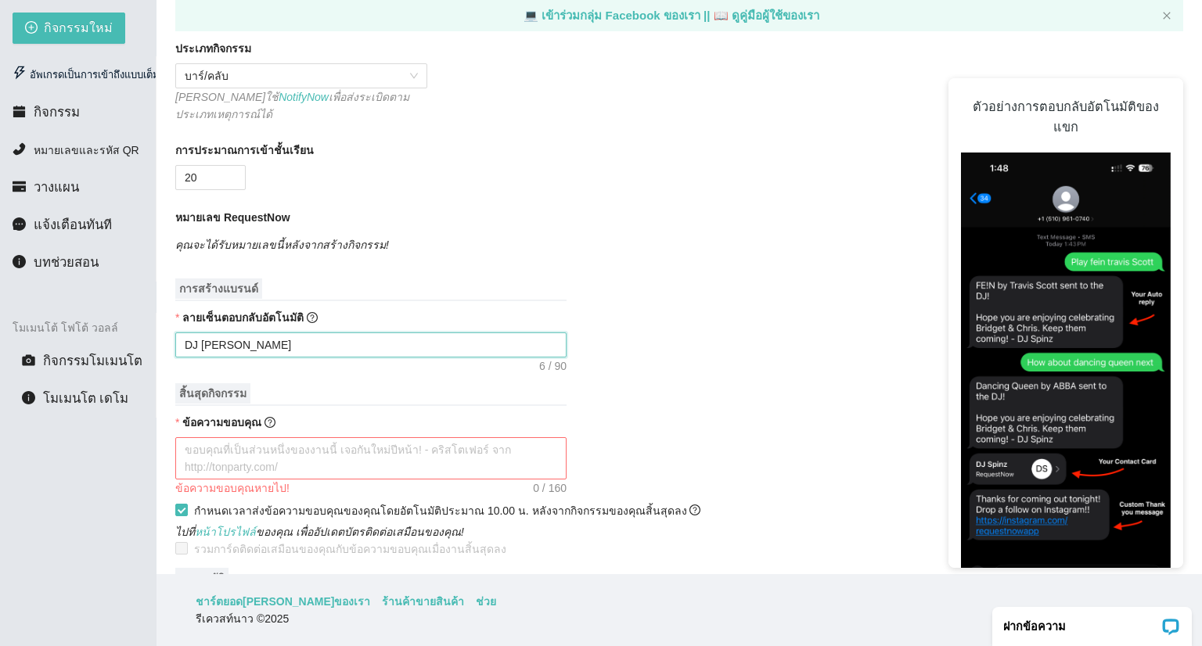
type textarea "DJ lugk"
type textarea "DJ lugky"
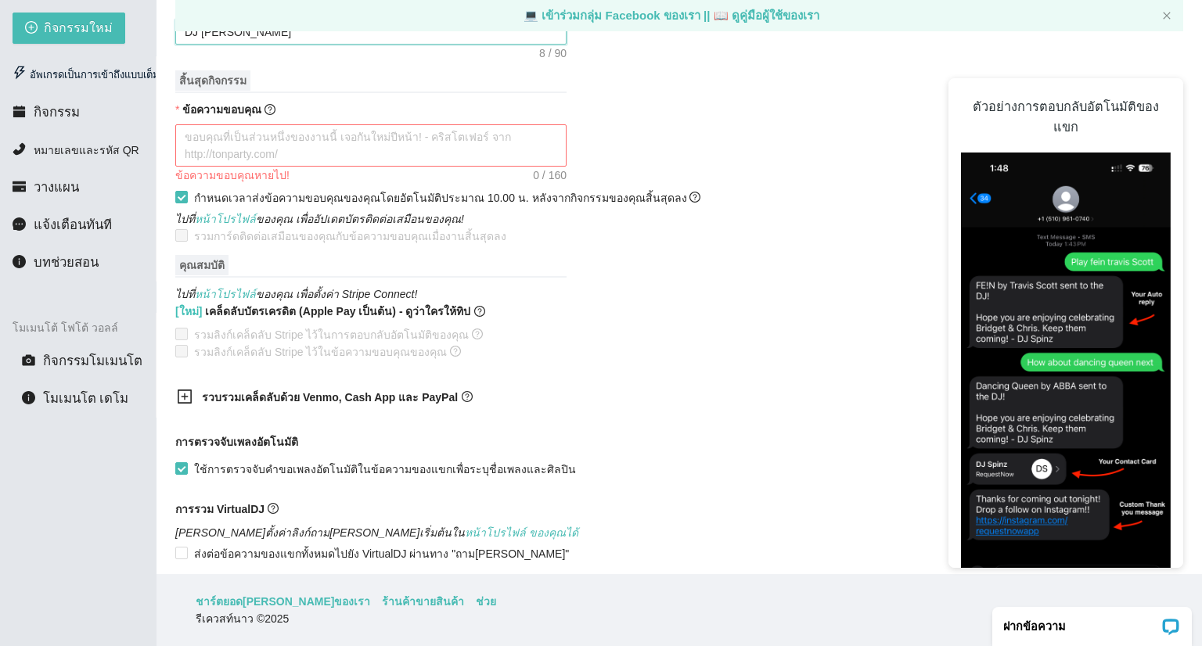
scroll to position [864, 0]
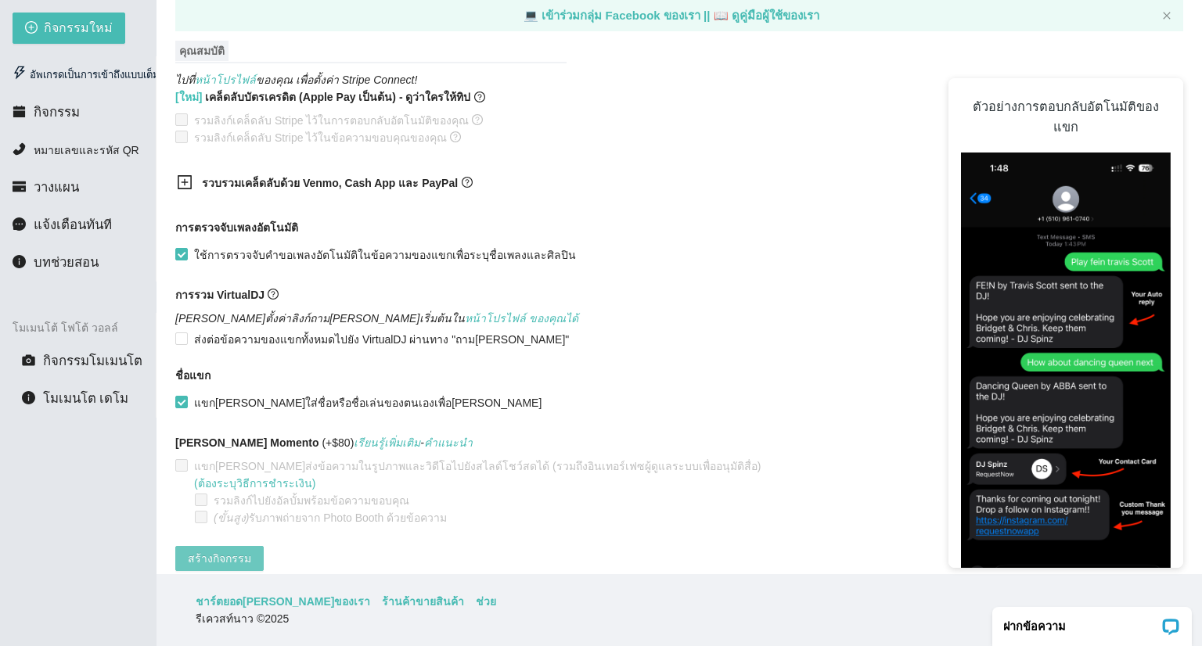
type textarea "DJ lugky"
click at [213, 552] on font "สร้างกิจกรรม" at bounding box center [219, 558] width 63 height 13
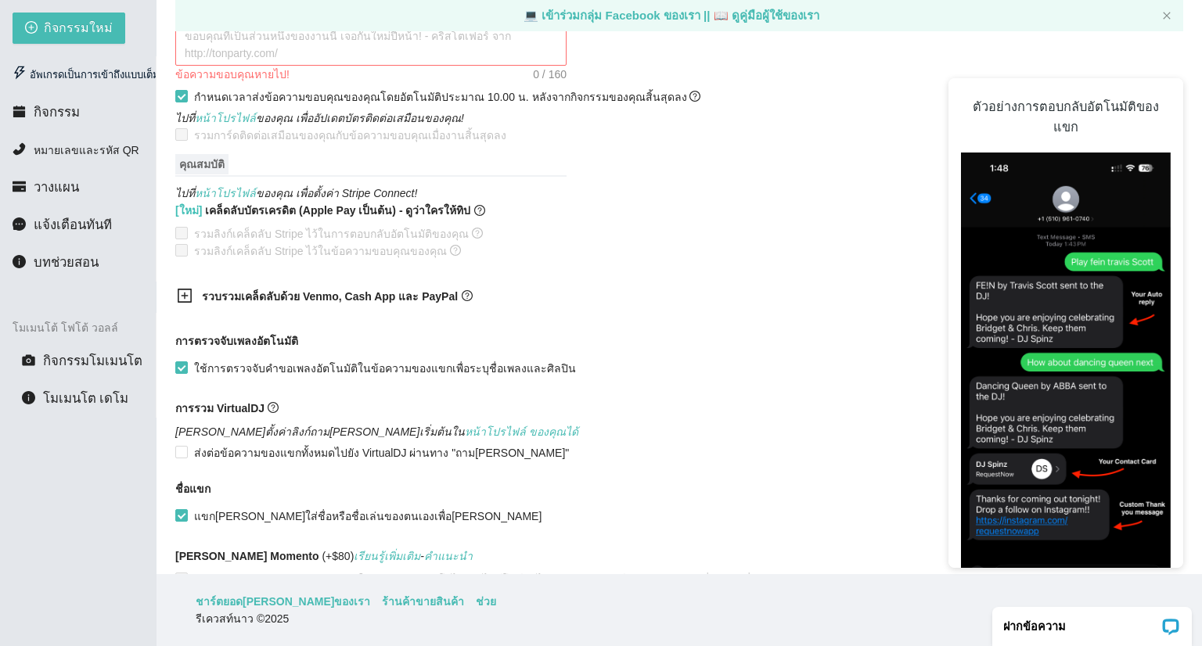
scroll to position [360, 0]
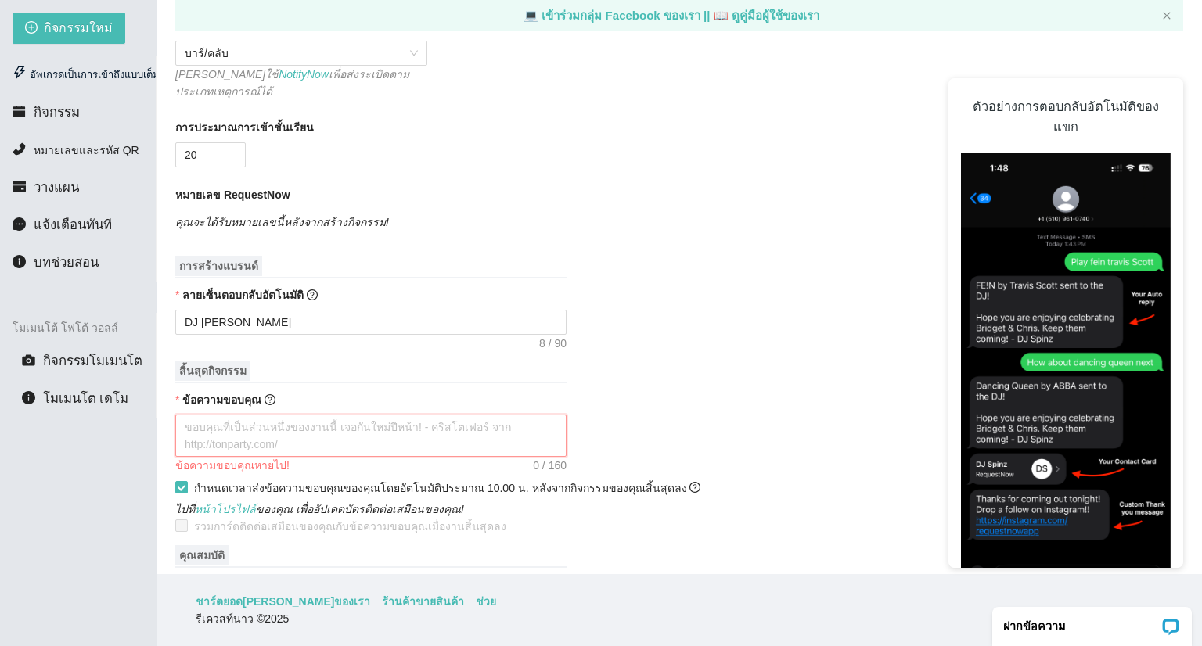
click at [232, 415] on textarea "ข้อความขอบคุณ" at bounding box center [370, 436] width 391 height 42
type textarea "L"
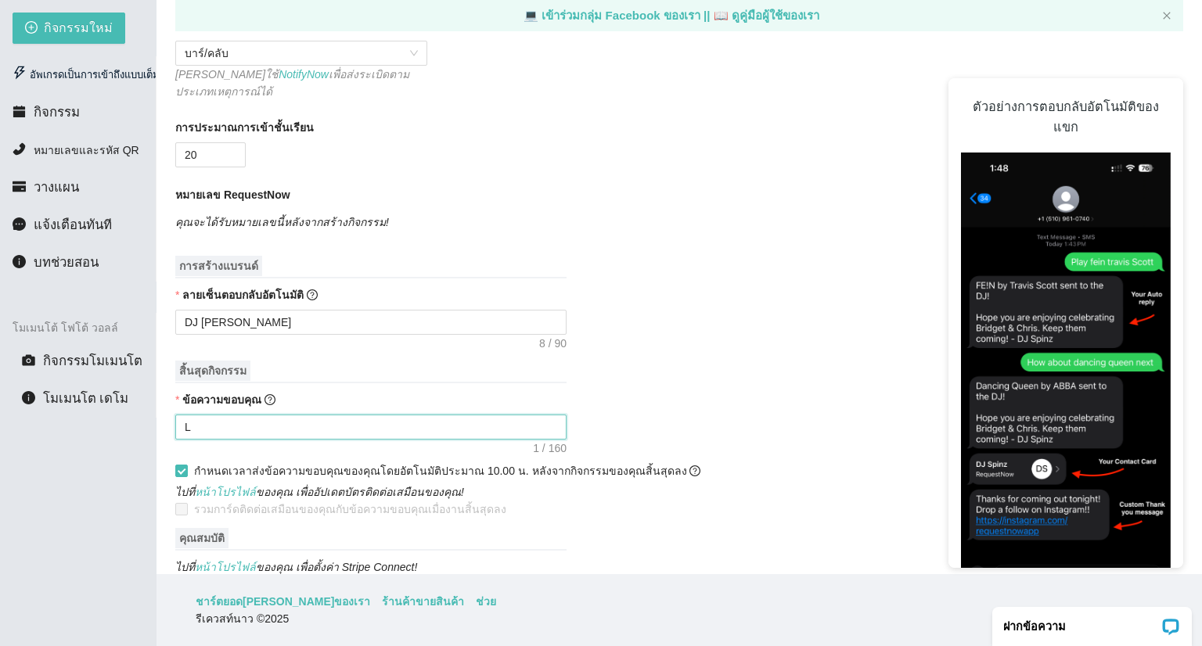
type textarea "Lu"
type textarea "Lug"
type textarea "Lugk"
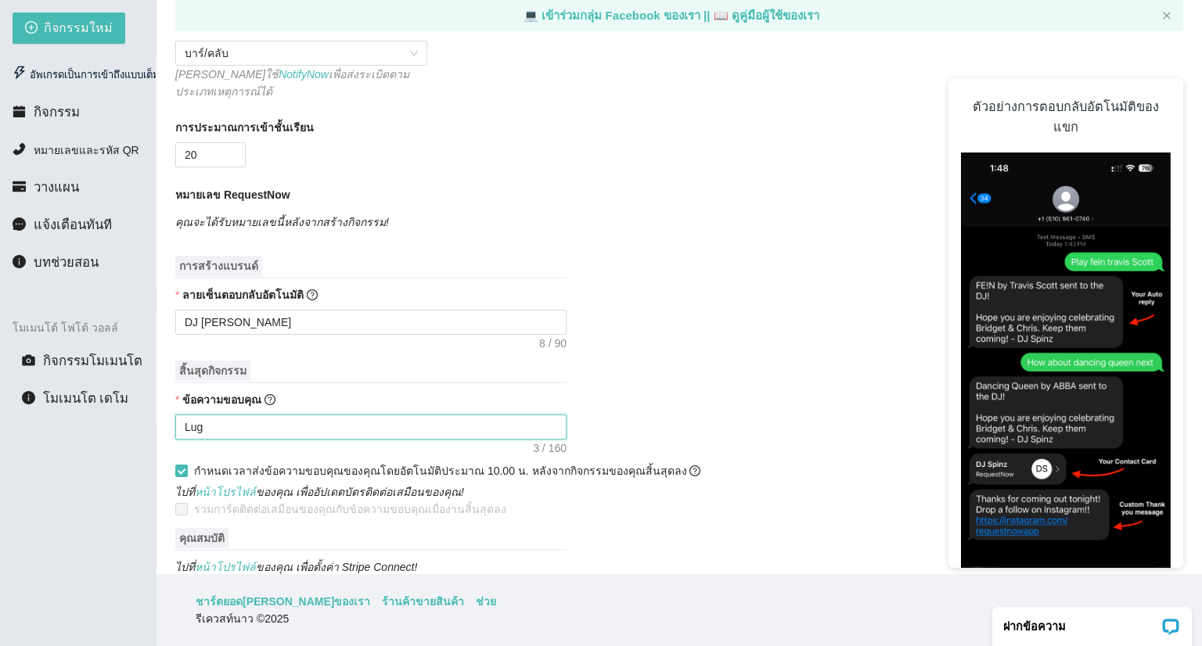
type textarea "Lugk"
type textarea "Lugky"
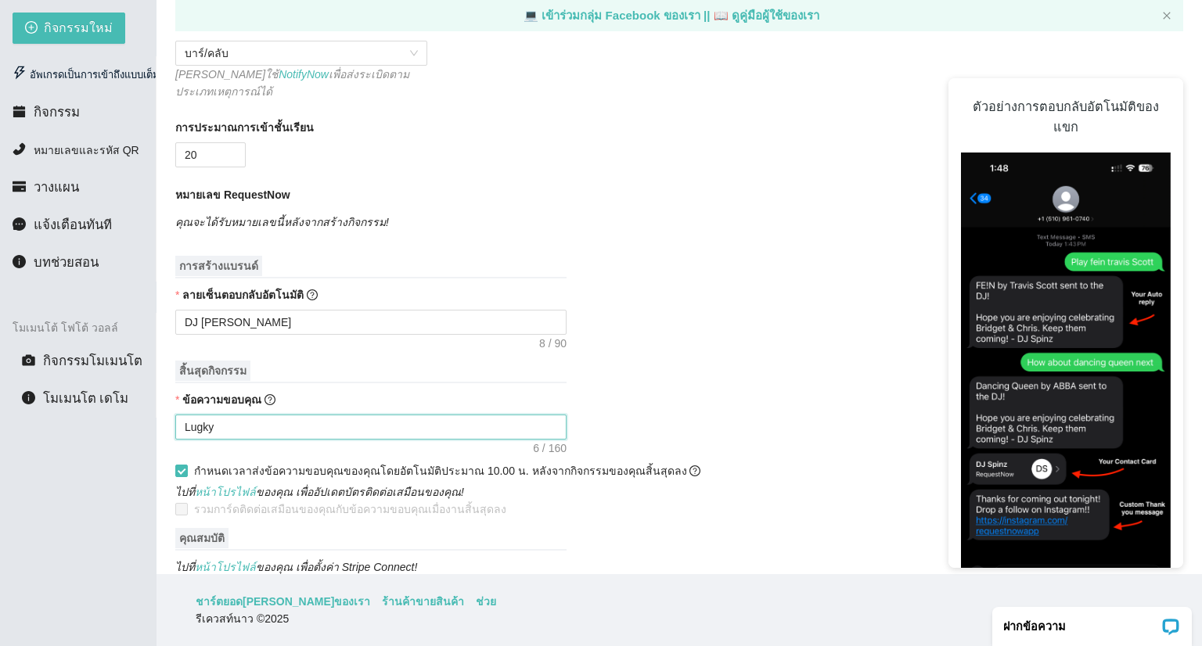
type textarea "Lugky B"
type textarea "Lugky Bo"
type textarea "Lugky Boy"
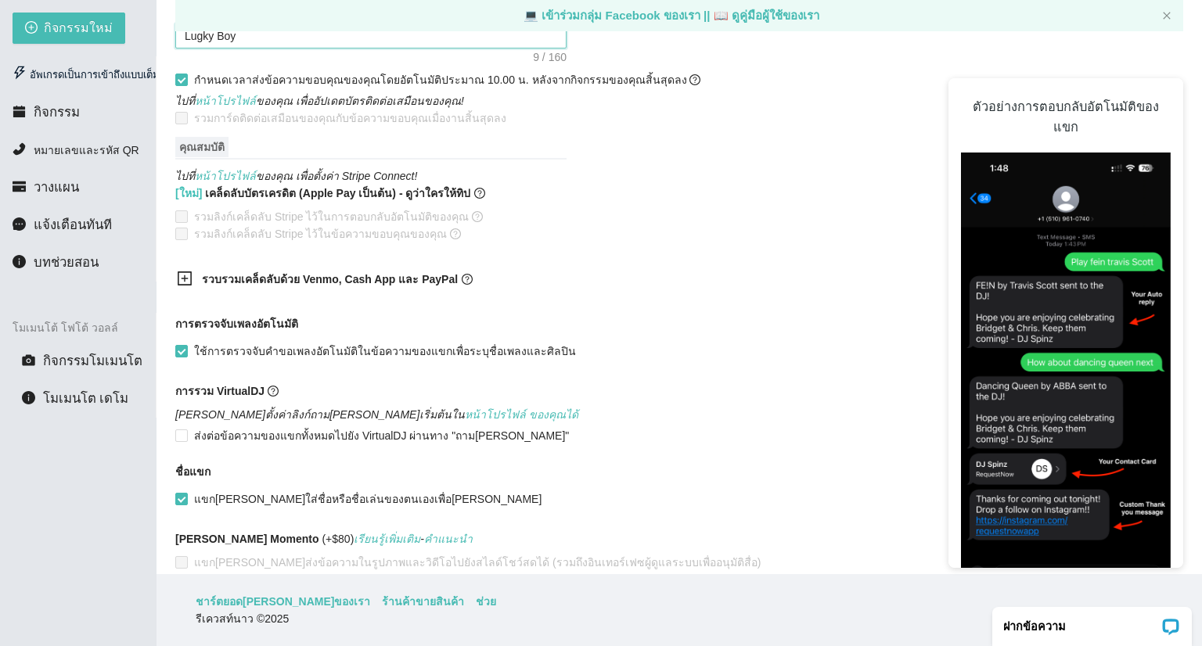
scroll to position [848, 0]
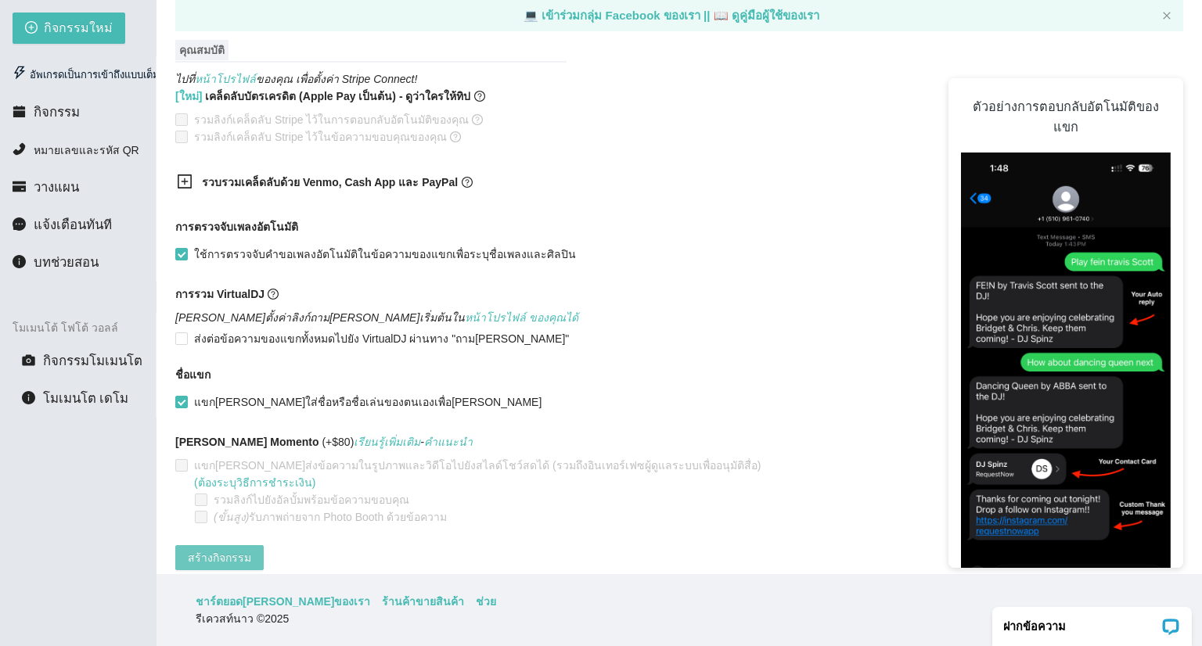
type textarea "Lugky Boy"
click at [205, 552] on font "สร้างกิจกรรม" at bounding box center [219, 558] width 63 height 13
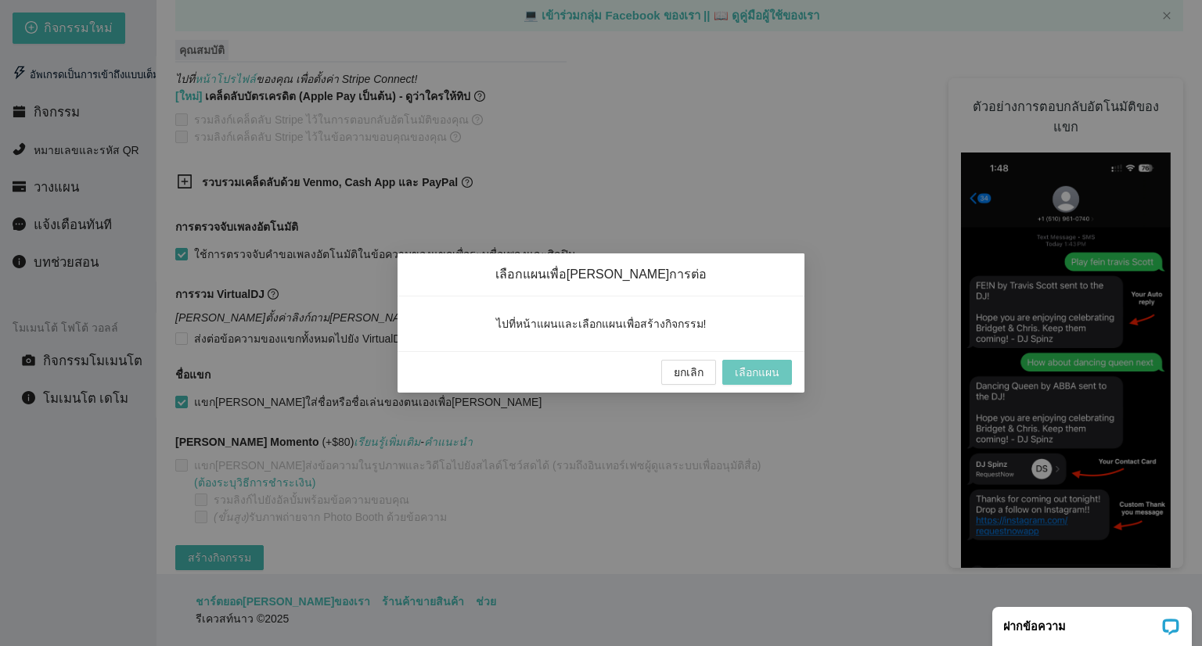
click at [760, 368] on font "เลือกแผน" at bounding box center [757, 372] width 45 height 13
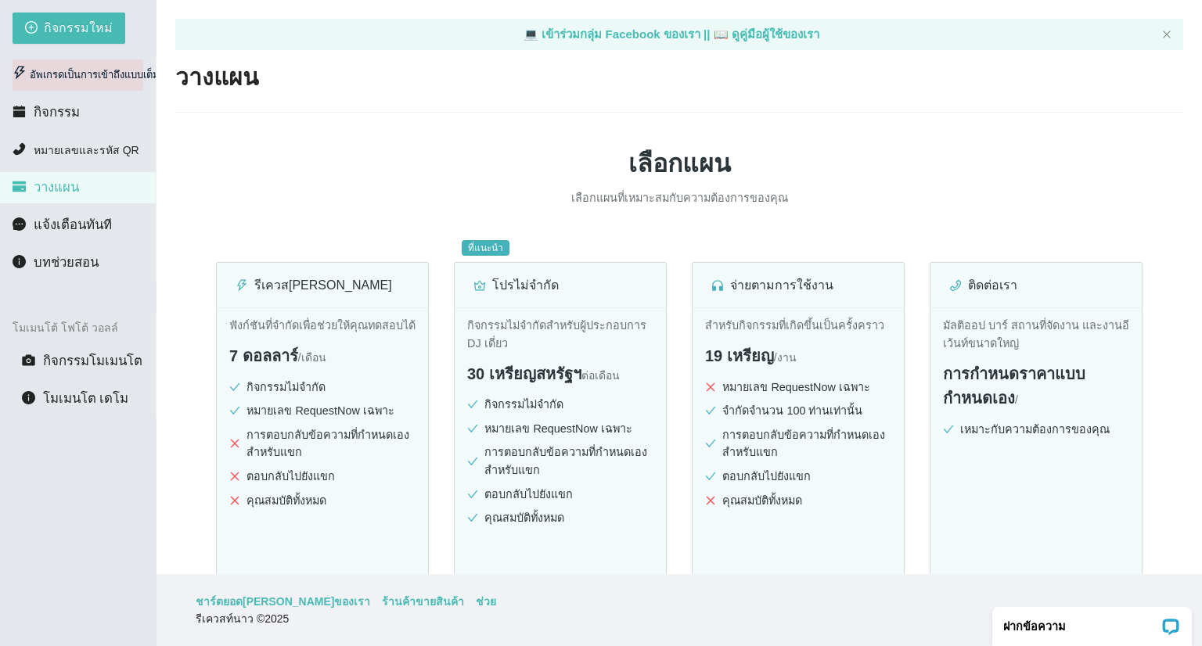
click at [59, 79] on font "อัพเกรดเป็นการเข้าถึงแบบเต็ม" at bounding box center [95, 75] width 130 height 12
click at [83, 88] on div "อัพเกรดเป็นการเข้าถึงแบบเต็ม" at bounding box center [78, 74] width 131 height 31
click at [75, 118] on font "กิจกรรม" at bounding box center [57, 112] width 46 height 15
